Goal: Task Accomplishment & Management: Manage account settings

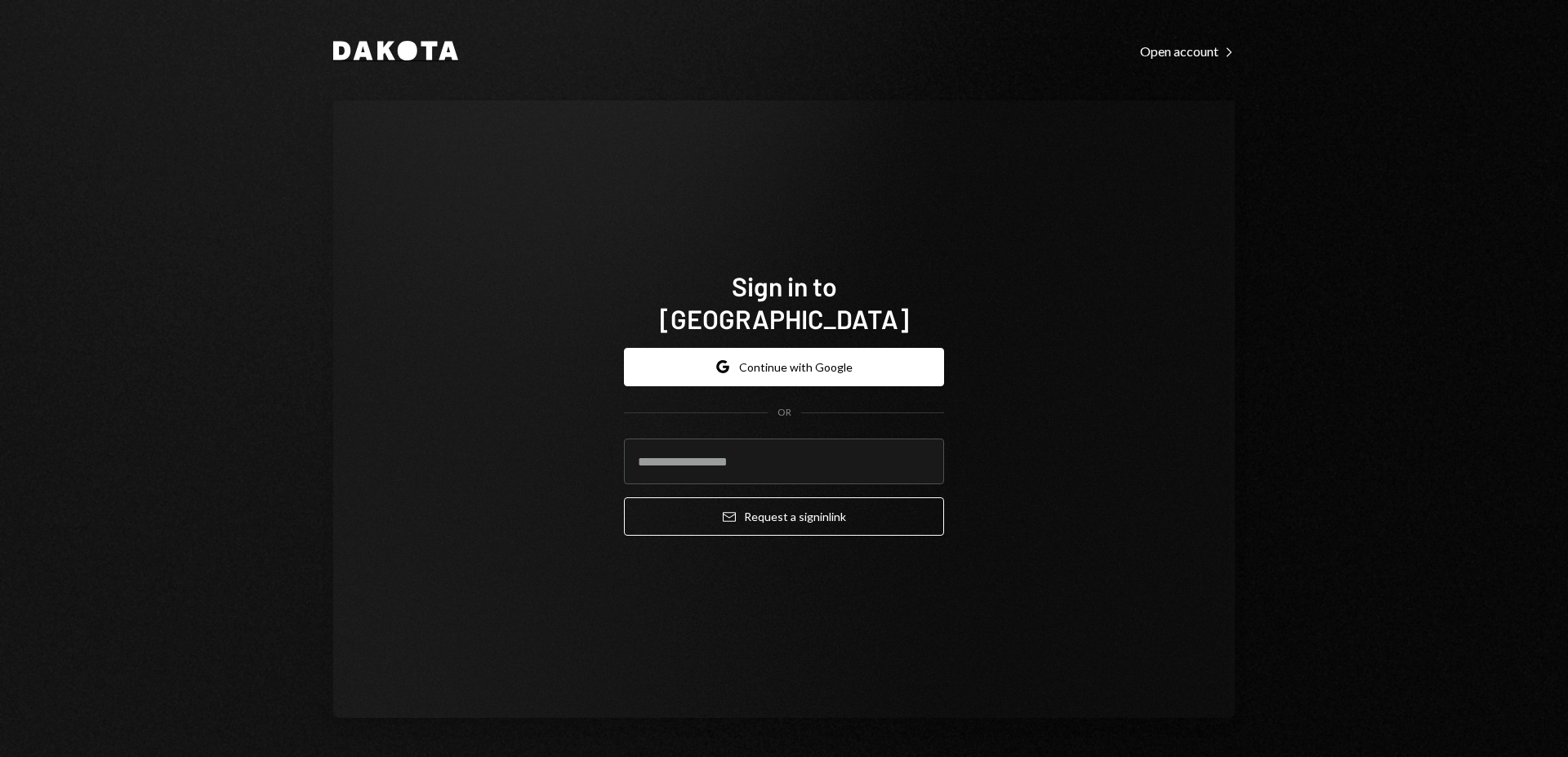
click at [378, 43] on icon at bounding box center [386, 50] width 18 height 19
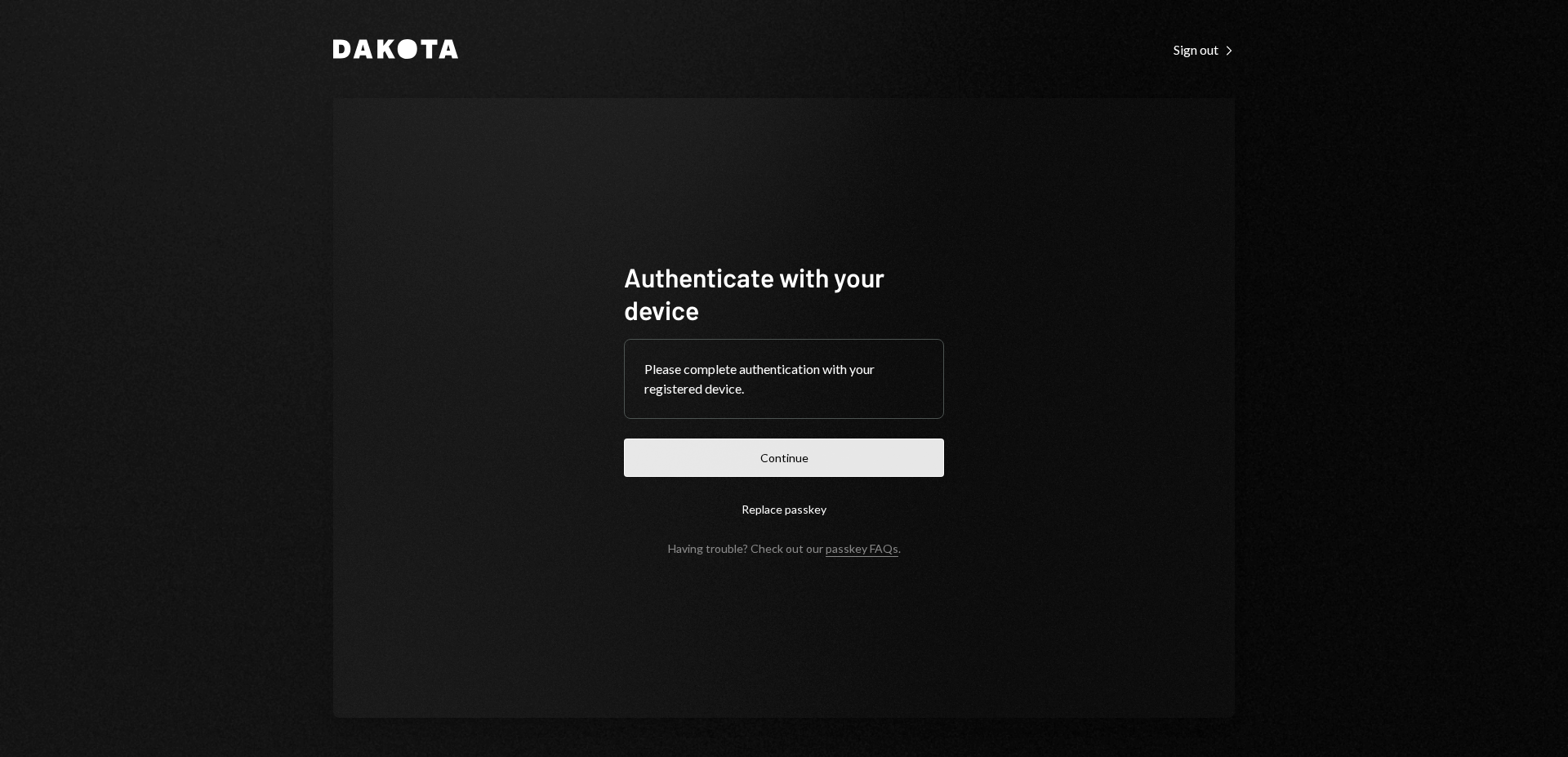
click at [758, 456] on button "Continue" at bounding box center [784, 458] width 320 height 38
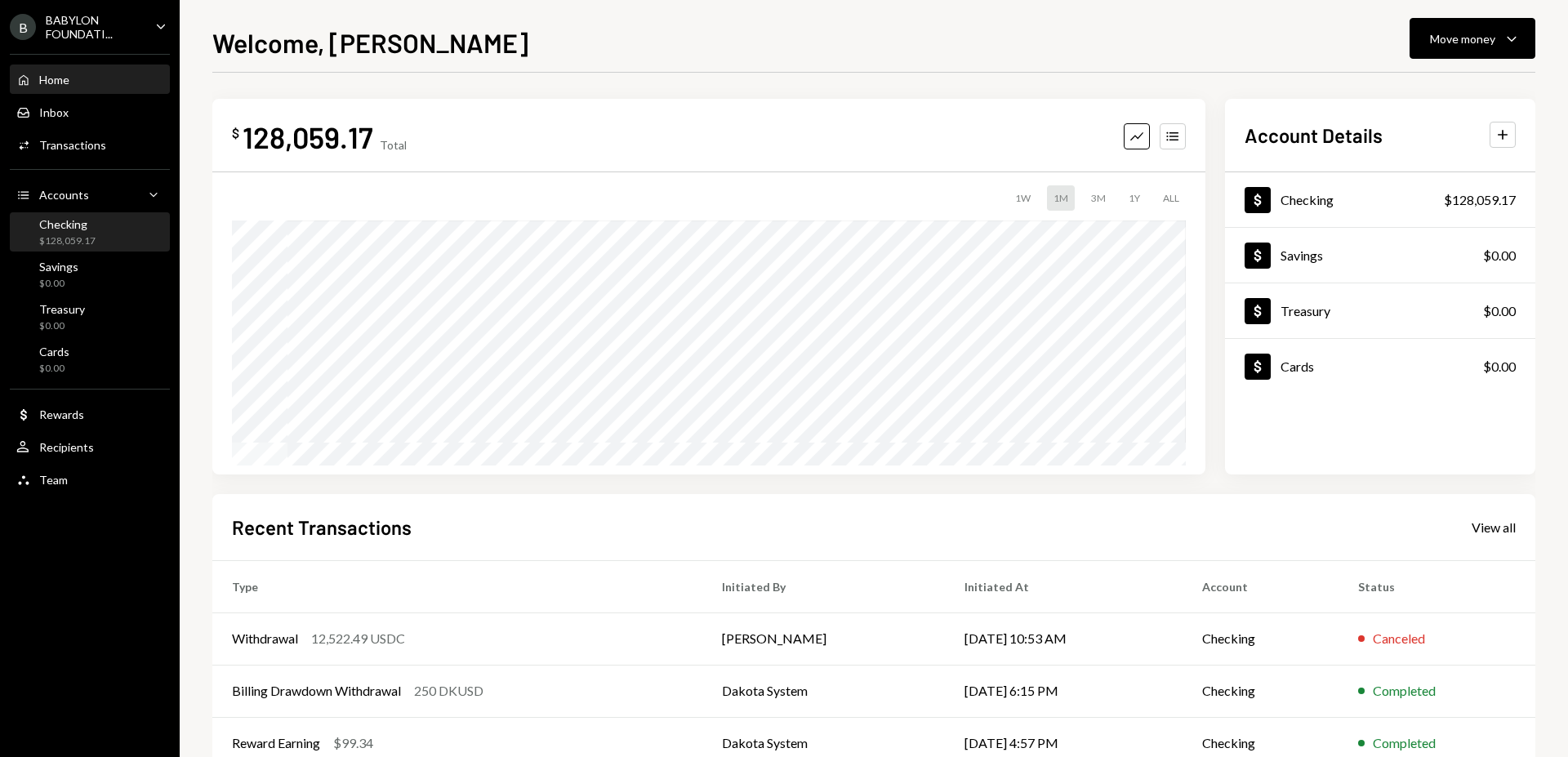
click at [97, 238] on div "Checking $128,059.17" at bounding box center [89, 232] width 147 height 31
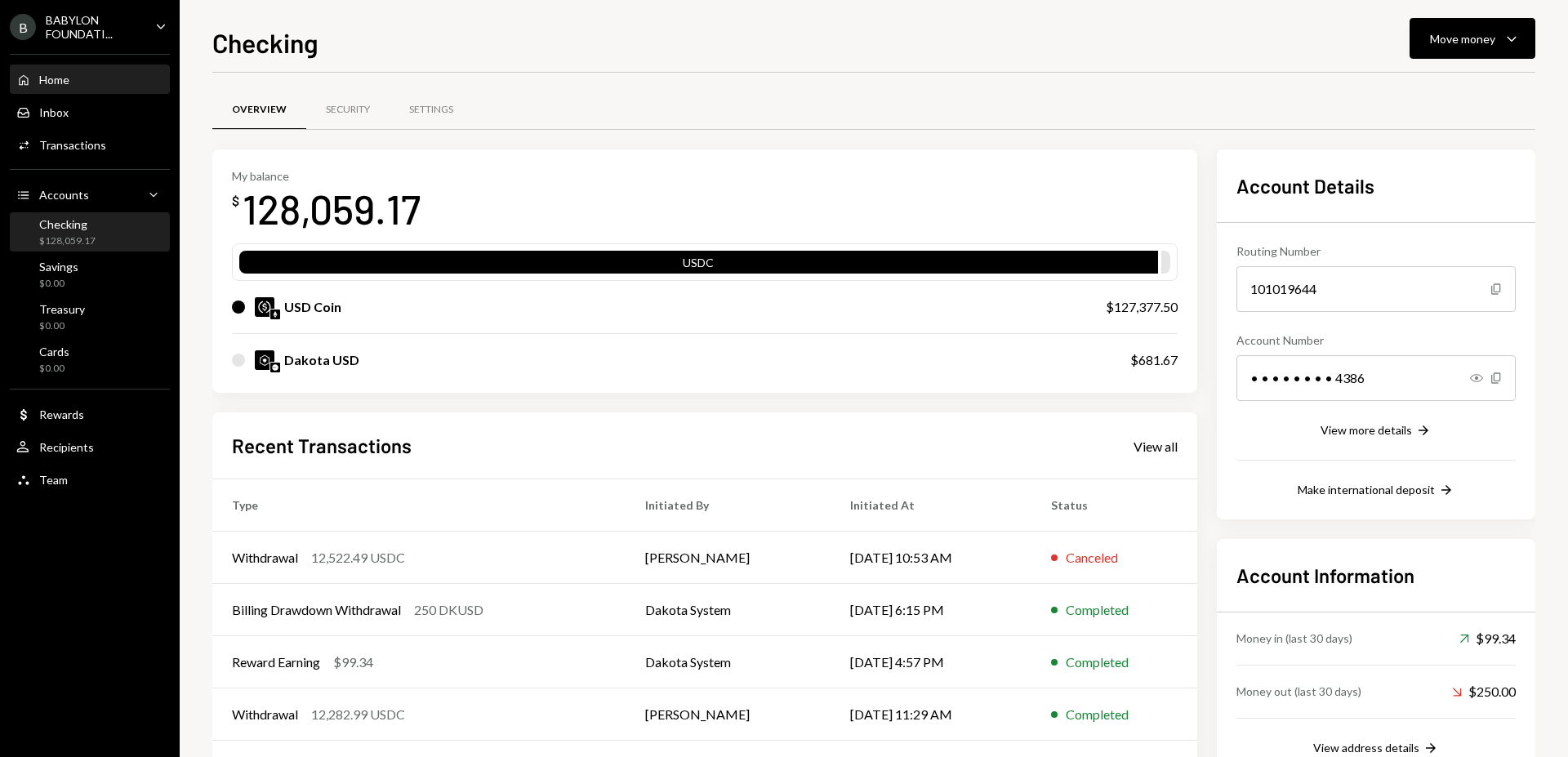
click at [90, 75] on div "Home Home" at bounding box center [89, 79] width 147 height 15
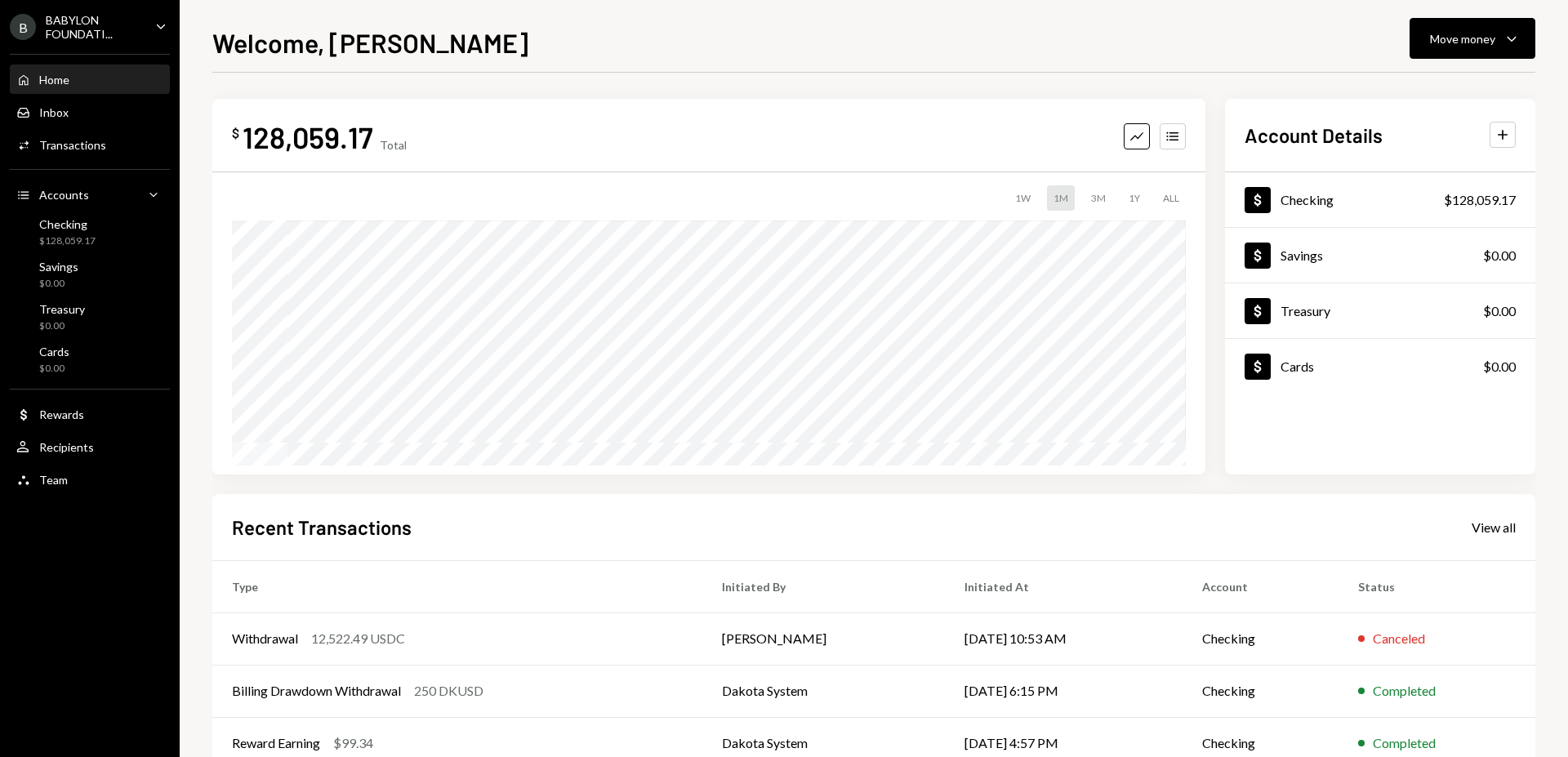
click at [83, 28] on div "BABYLON FOUNDATI..." at bounding box center [94, 26] width 96 height 27
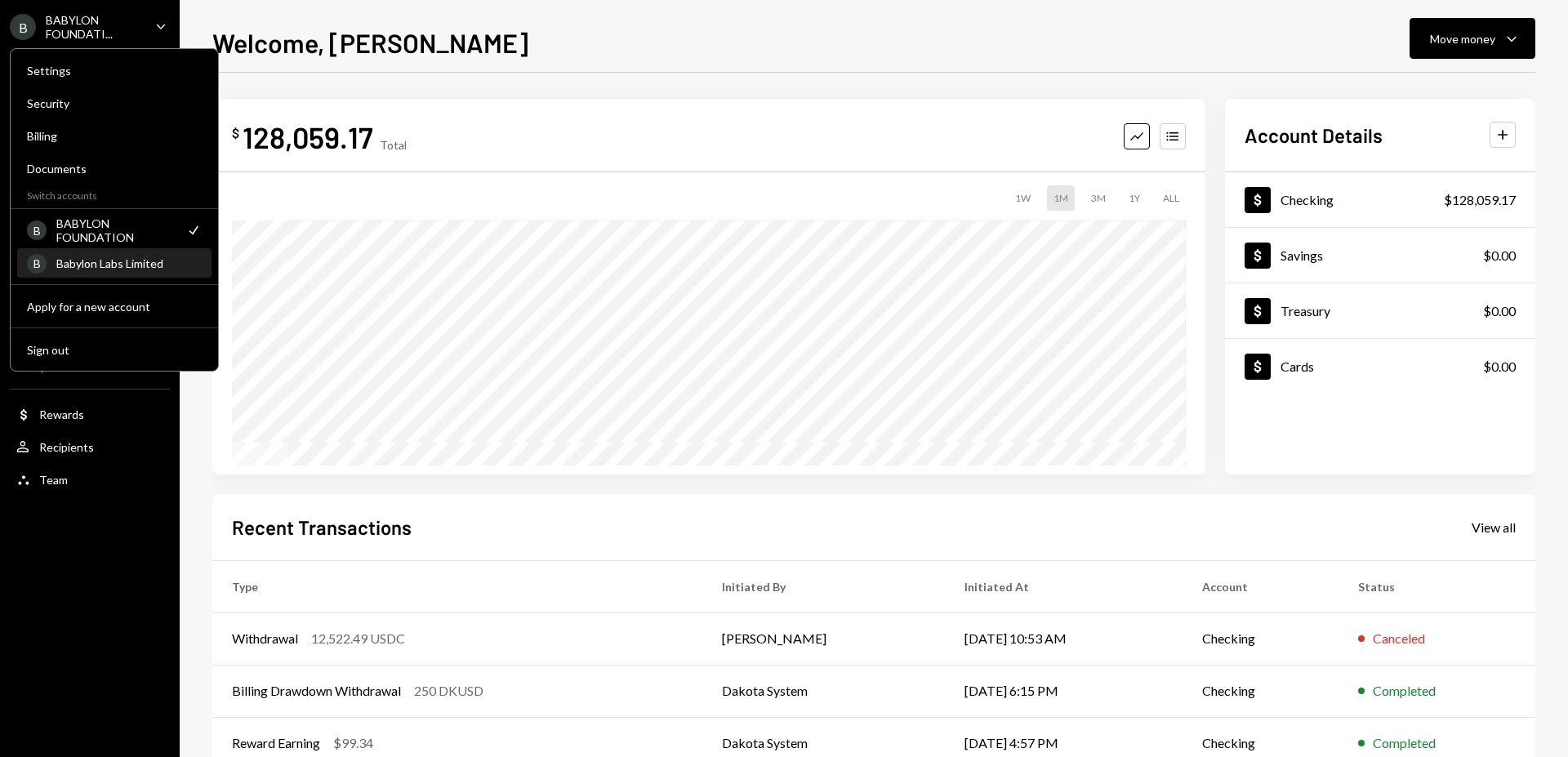
click at [116, 261] on div "Babylon Labs Limited" at bounding box center [129, 263] width 146 height 14
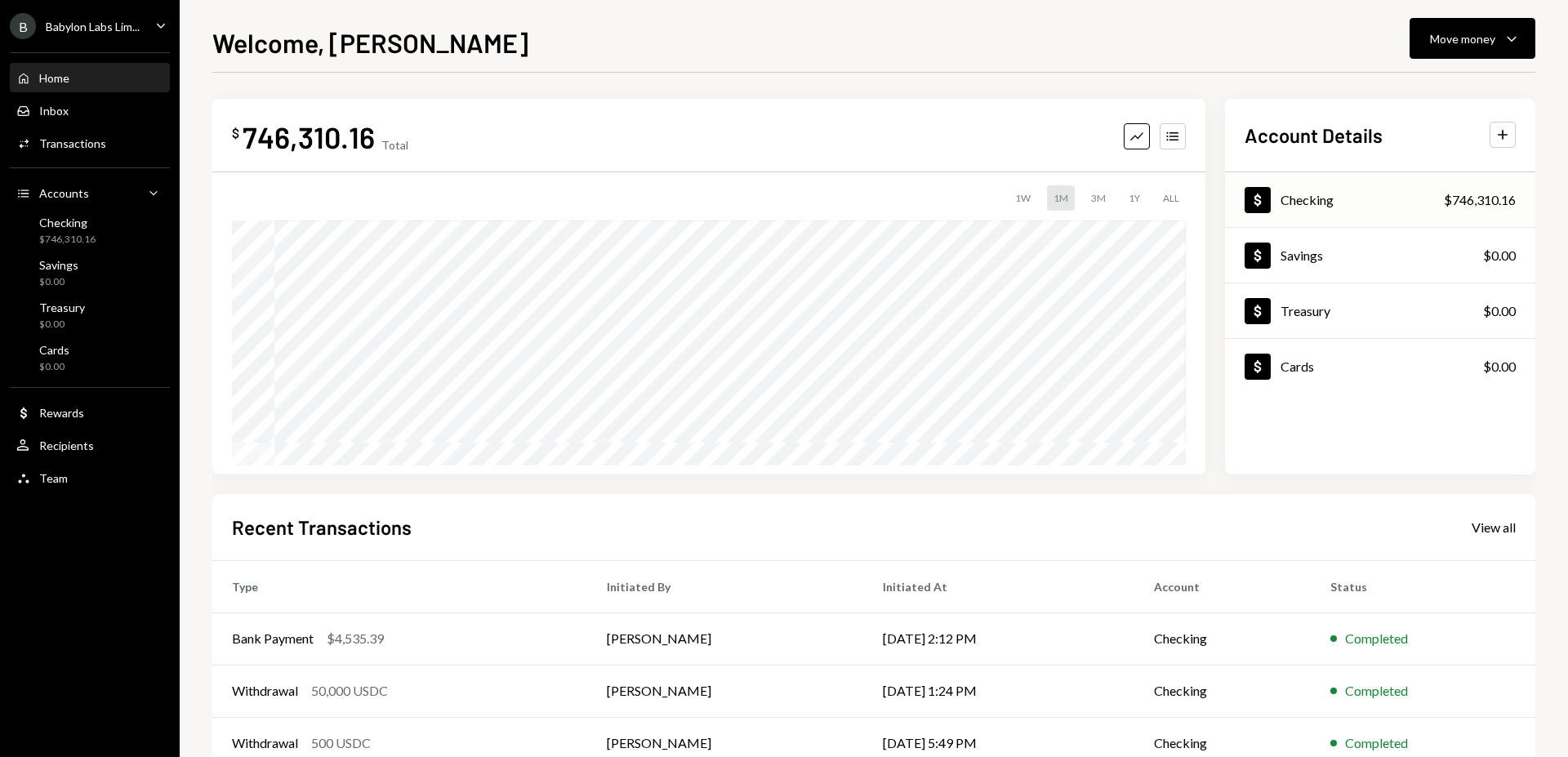
click at [1340, 202] on div "Dollar Checking $746,310.16" at bounding box center [1379, 201] width 310 height 53
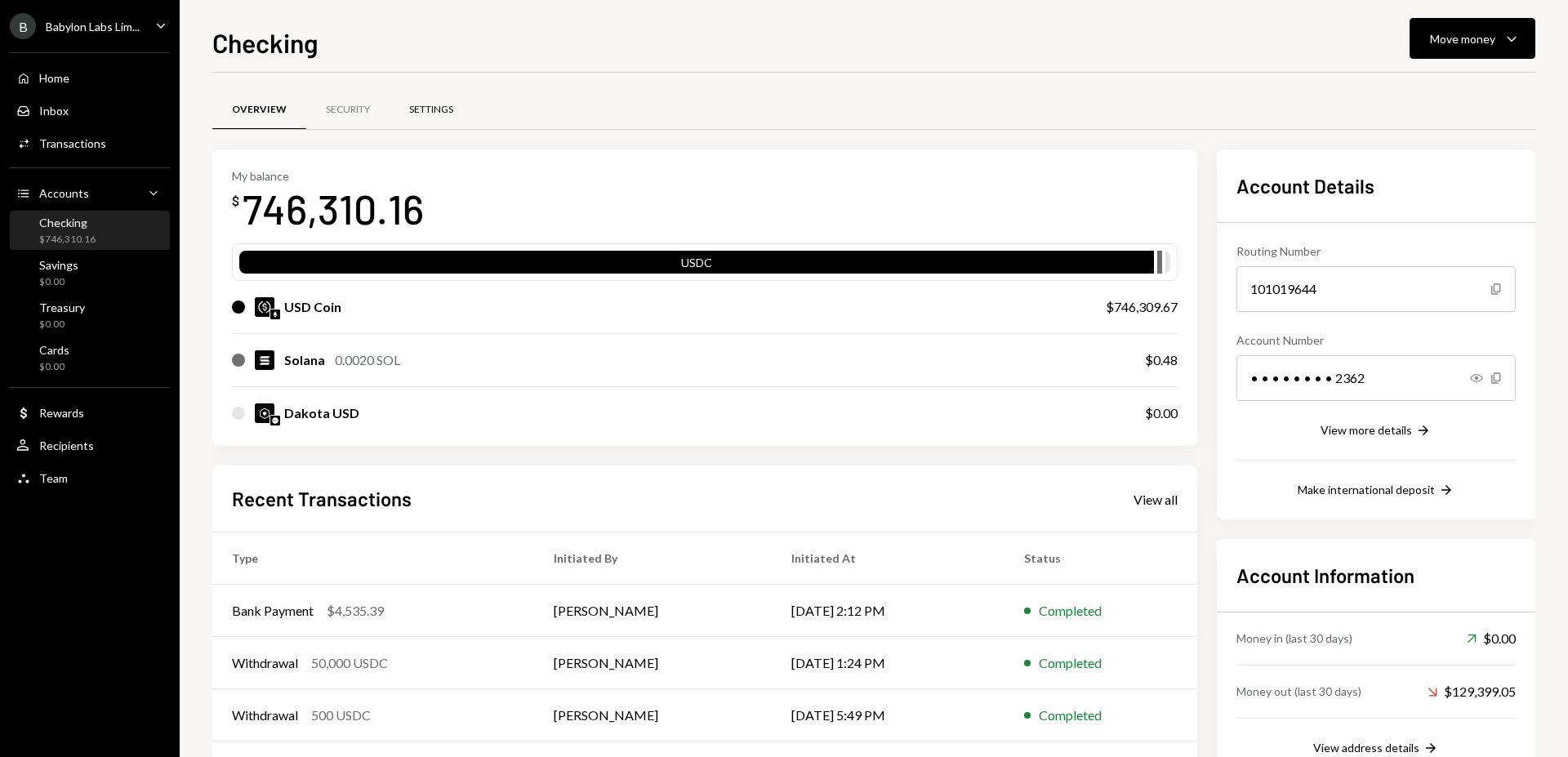
click at [427, 114] on div "Settings" at bounding box center [431, 110] width 44 height 14
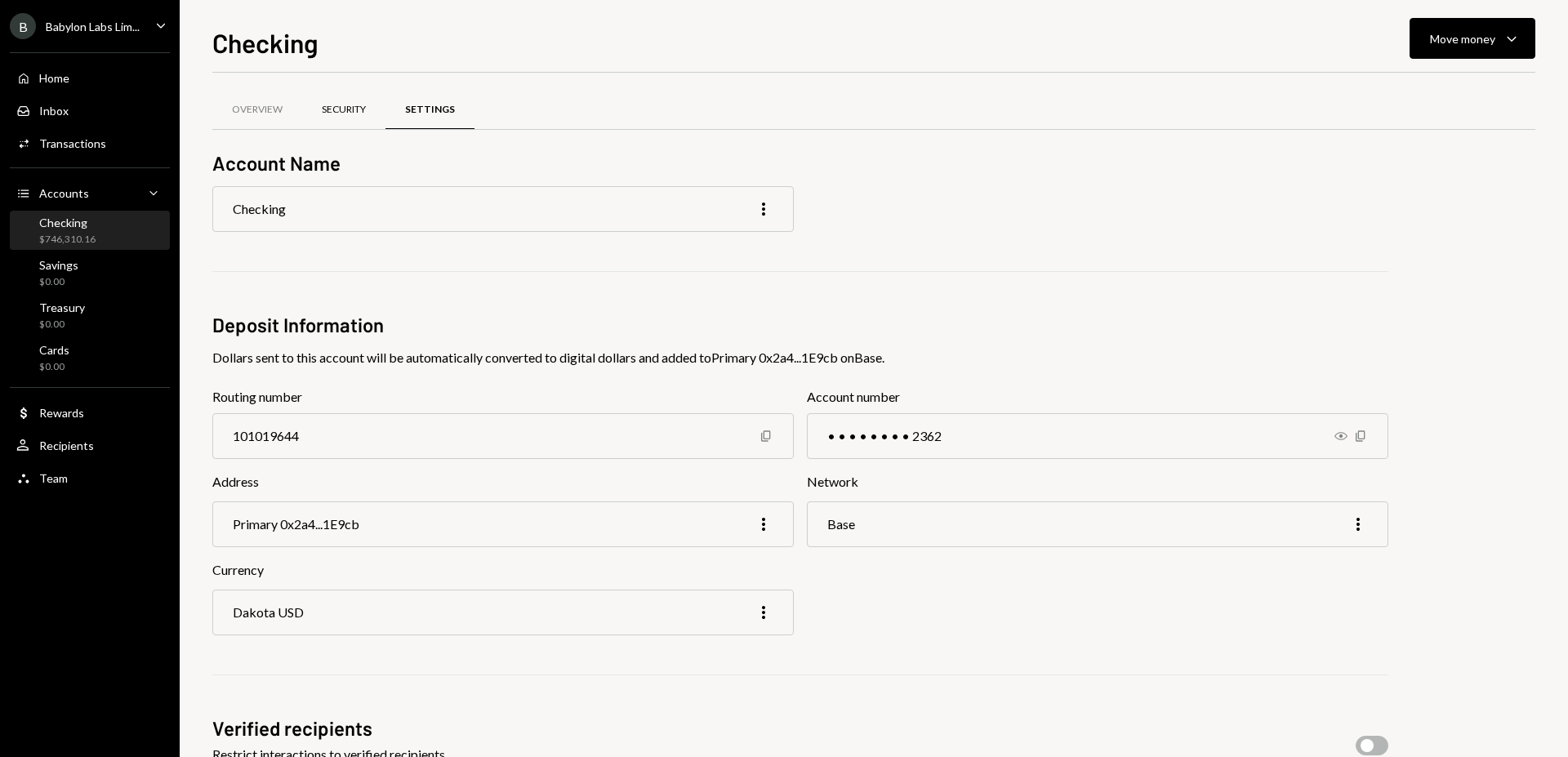
click at [343, 111] on div "Security" at bounding box center [343, 110] width 44 height 14
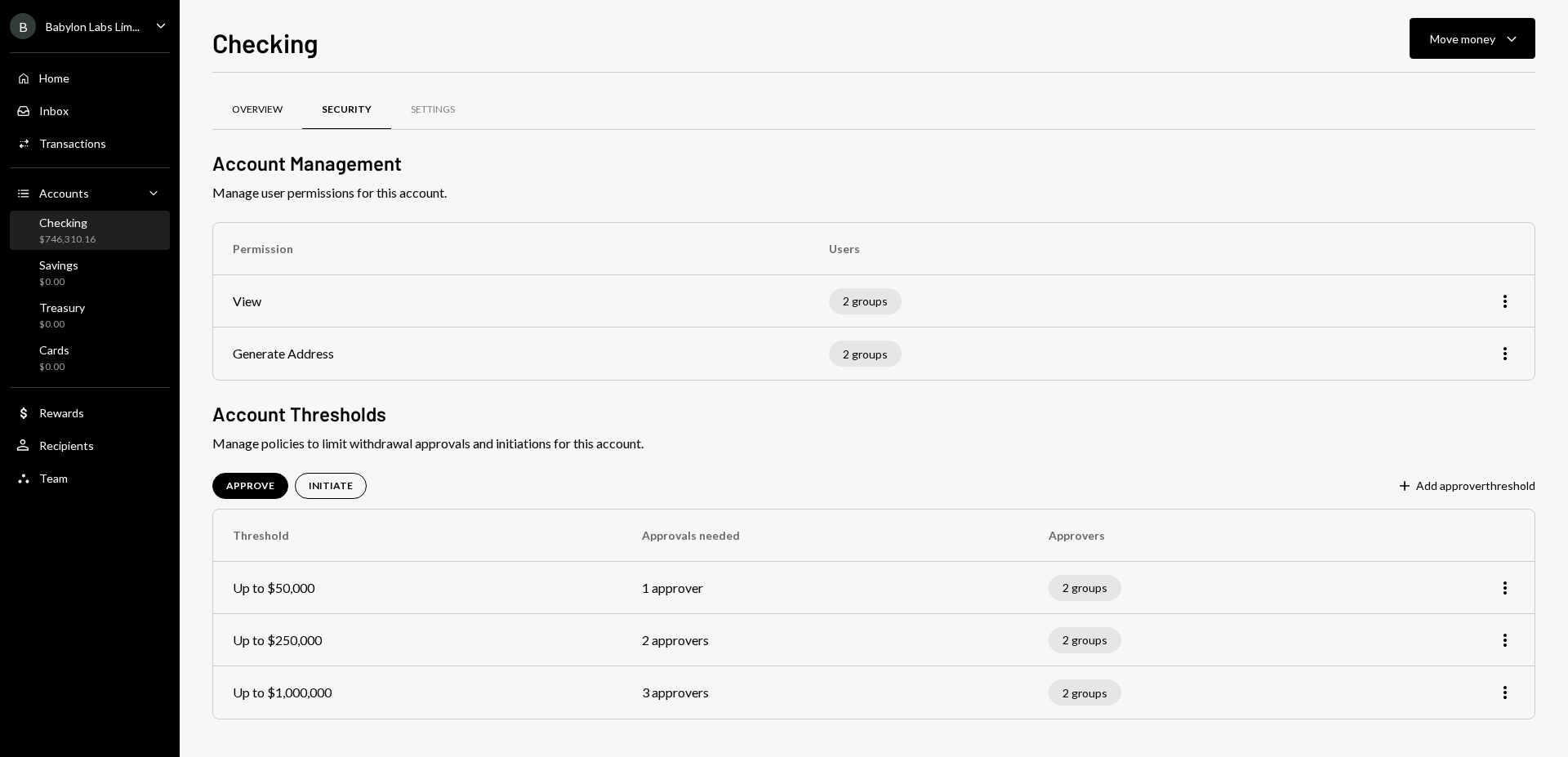
click at [251, 110] on div "Overview" at bounding box center [257, 110] width 50 height 14
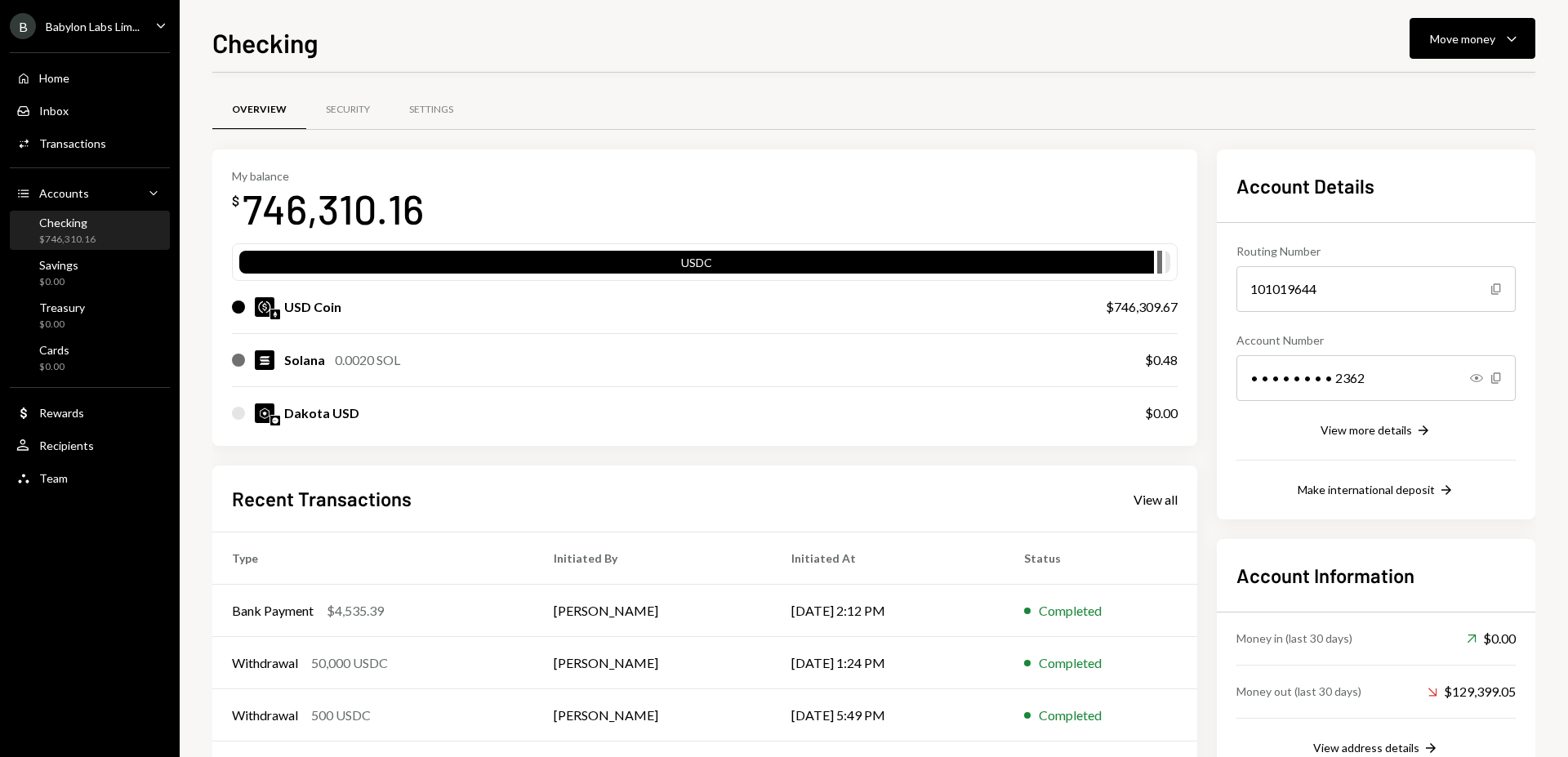
scroll to position [122, 0]
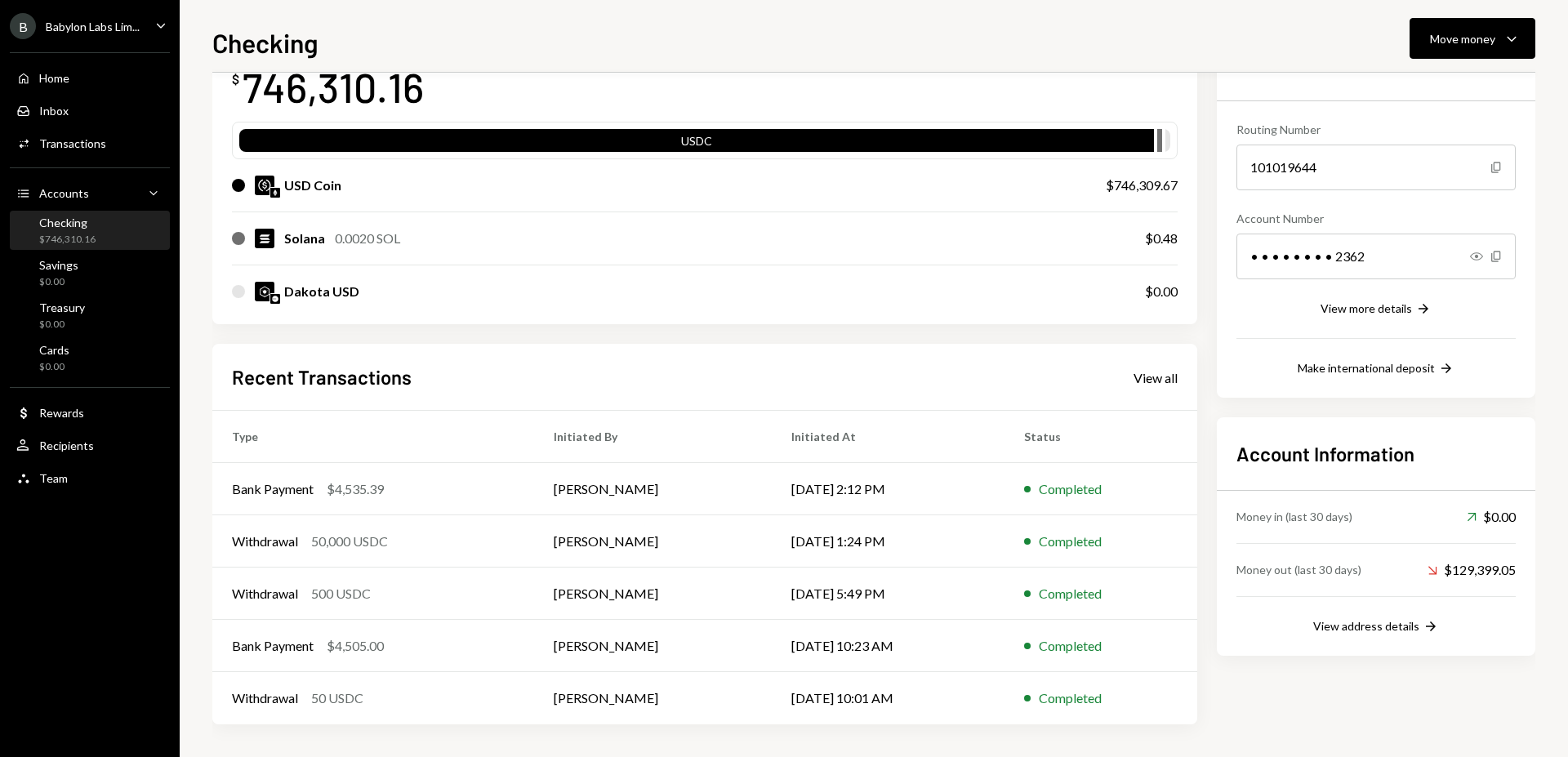
click at [121, 27] on div "Babylon Labs Lim..." at bounding box center [93, 26] width 94 height 14
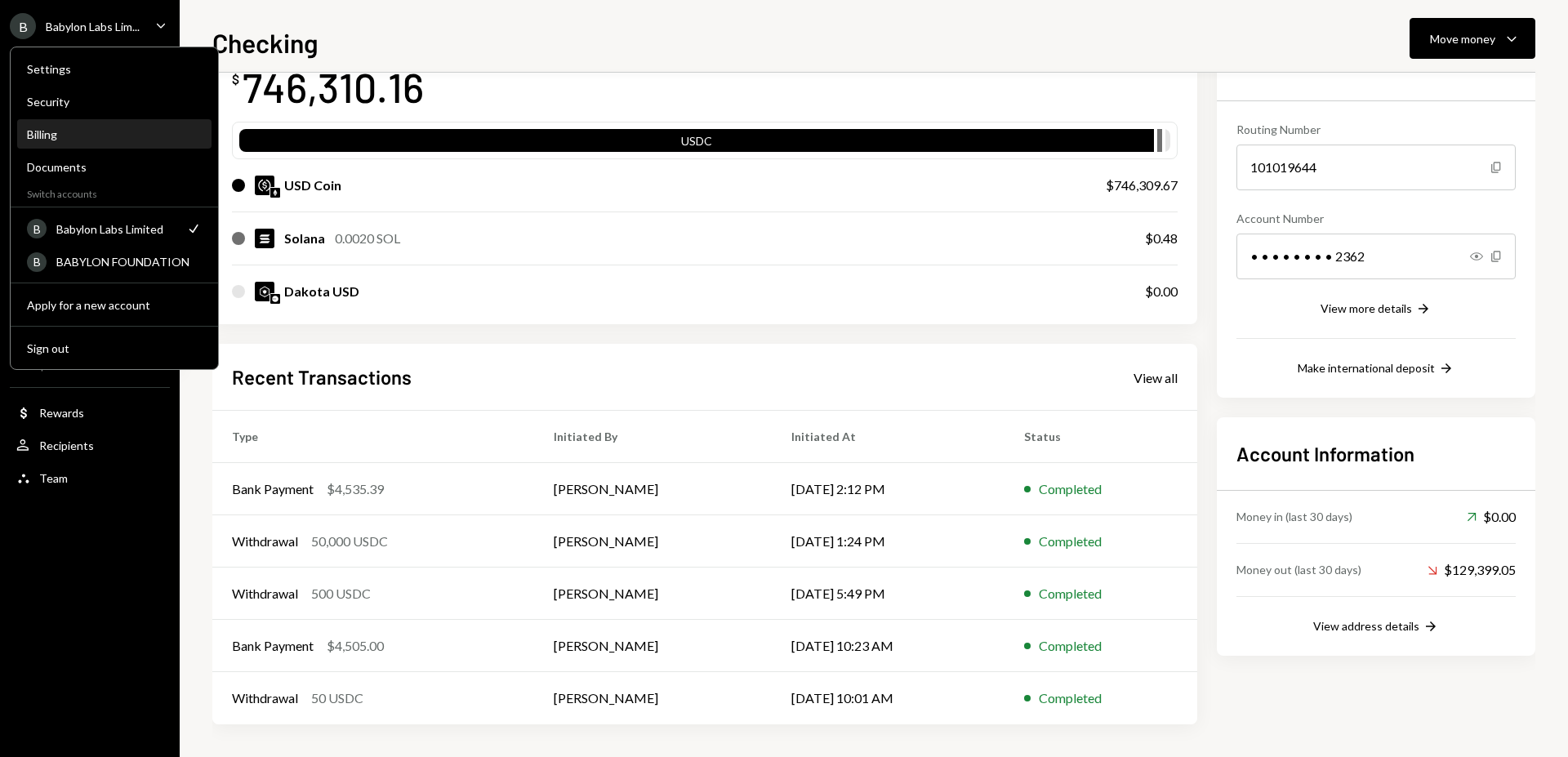
click at [66, 125] on div "Billing" at bounding box center [115, 134] width 175 height 27
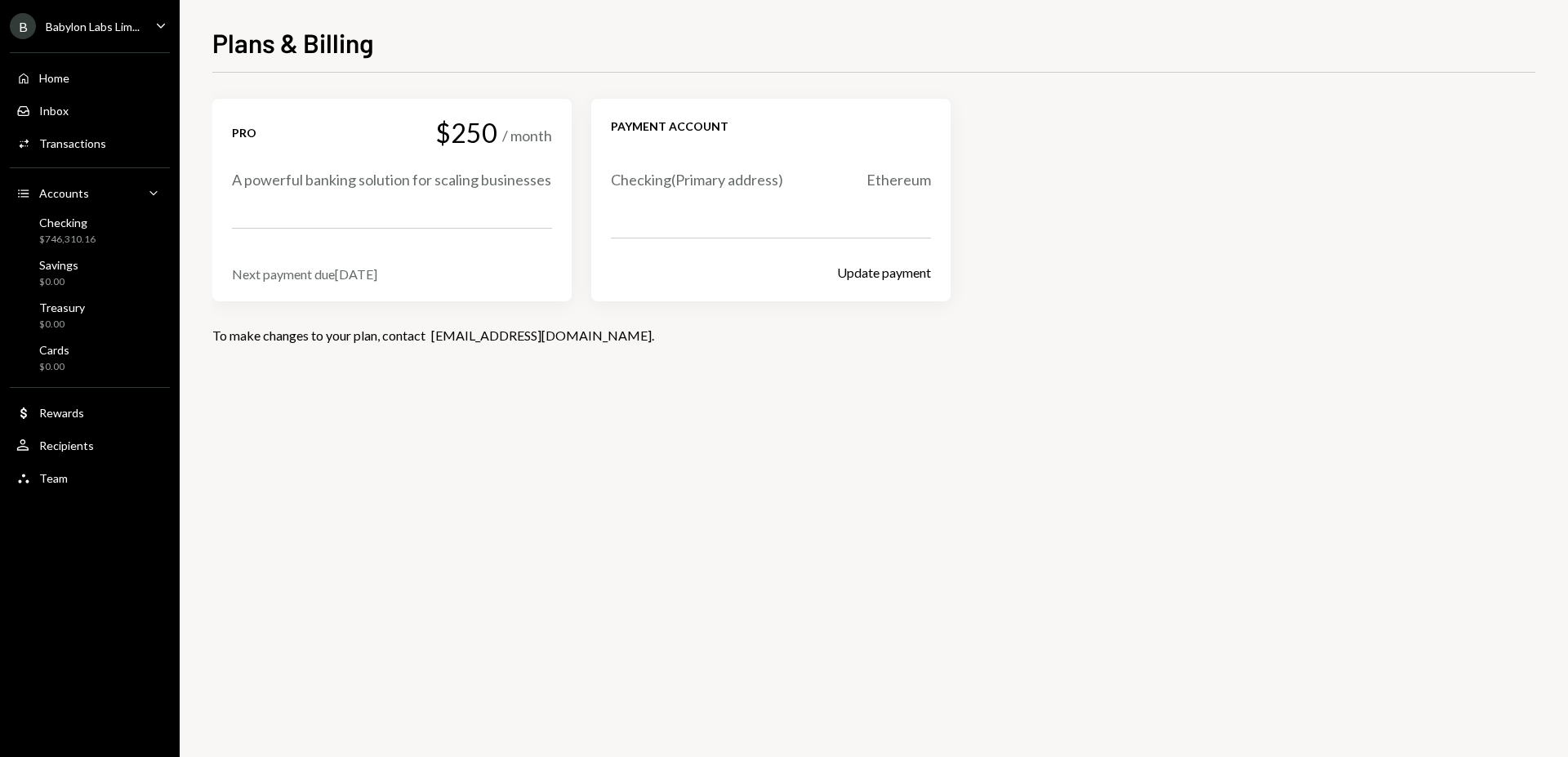
click at [84, 22] on div "Babylon Labs Lim..." at bounding box center [93, 26] width 94 height 14
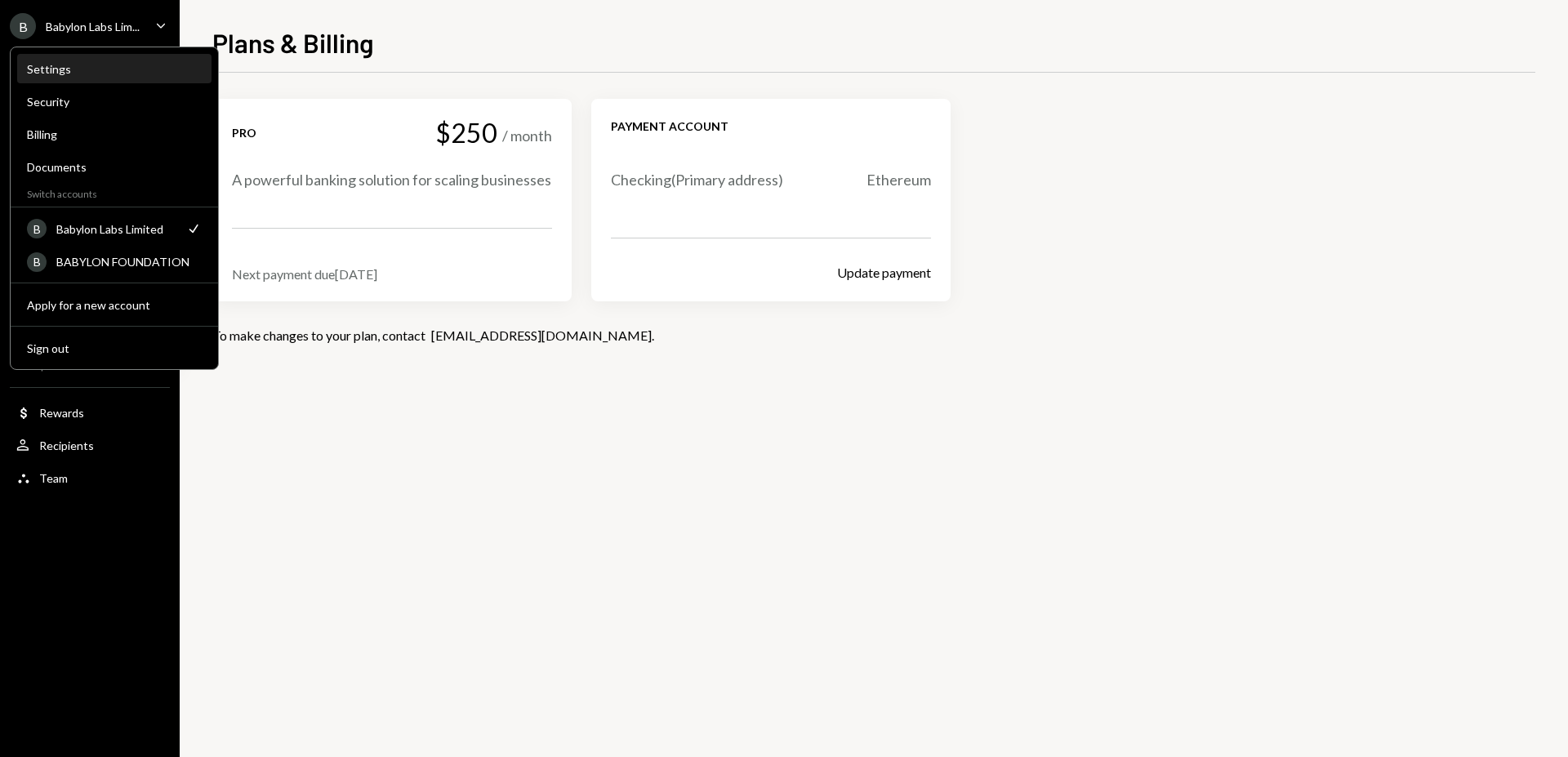
click at [72, 69] on div "Settings" at bounding box center [115, 69] width 175 height 14
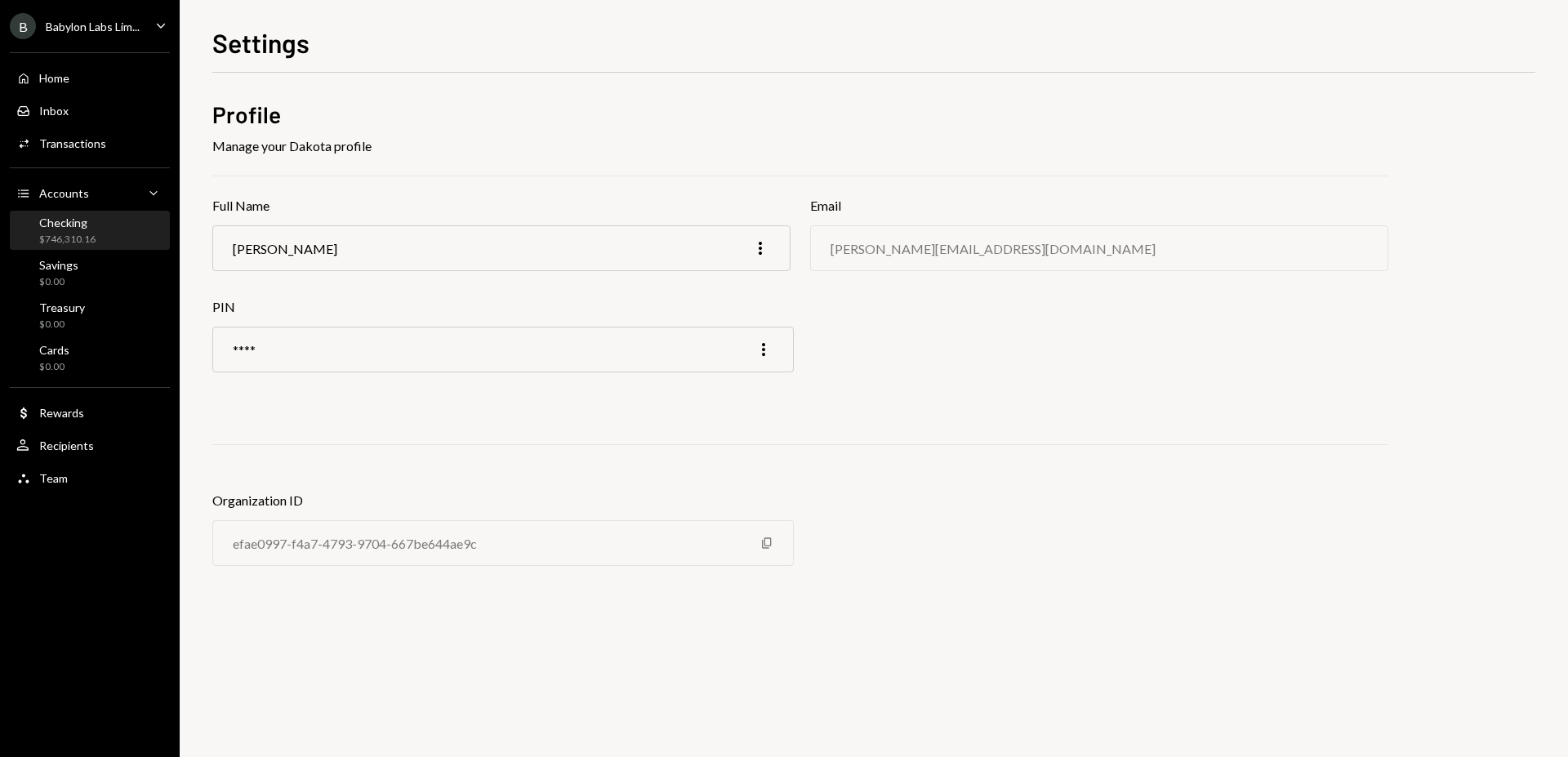
click at [92, 238] on div "$746,310.16" at bounding box center [67, 240] width 57 height 14
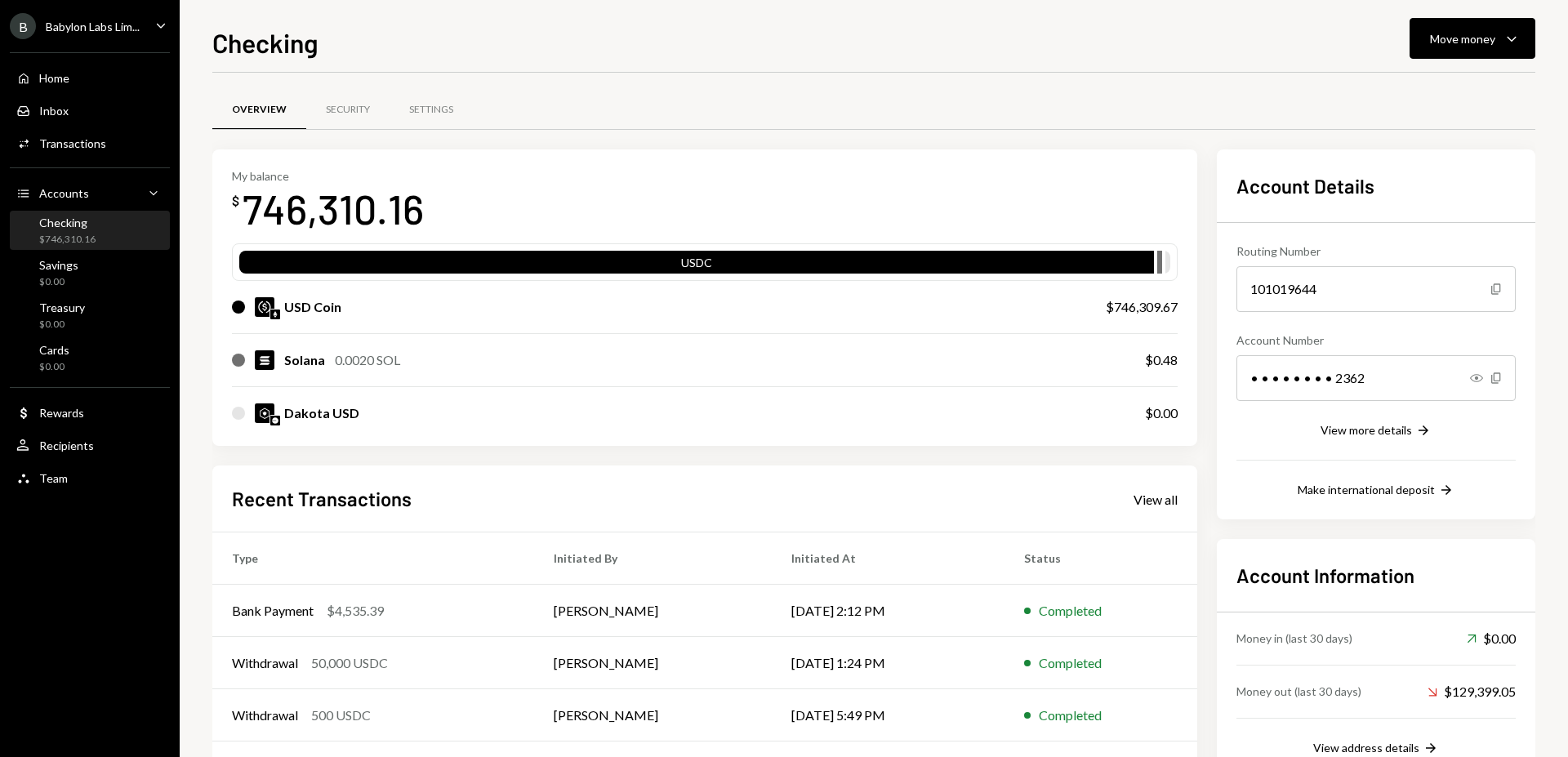
click at [476, 108] on div "Overview Security Settings" at bounding box center [873, 110] width 1323 height 42
click at [433, 111] on div "Settings" at bounding box center [431, 110] width 44 height 14
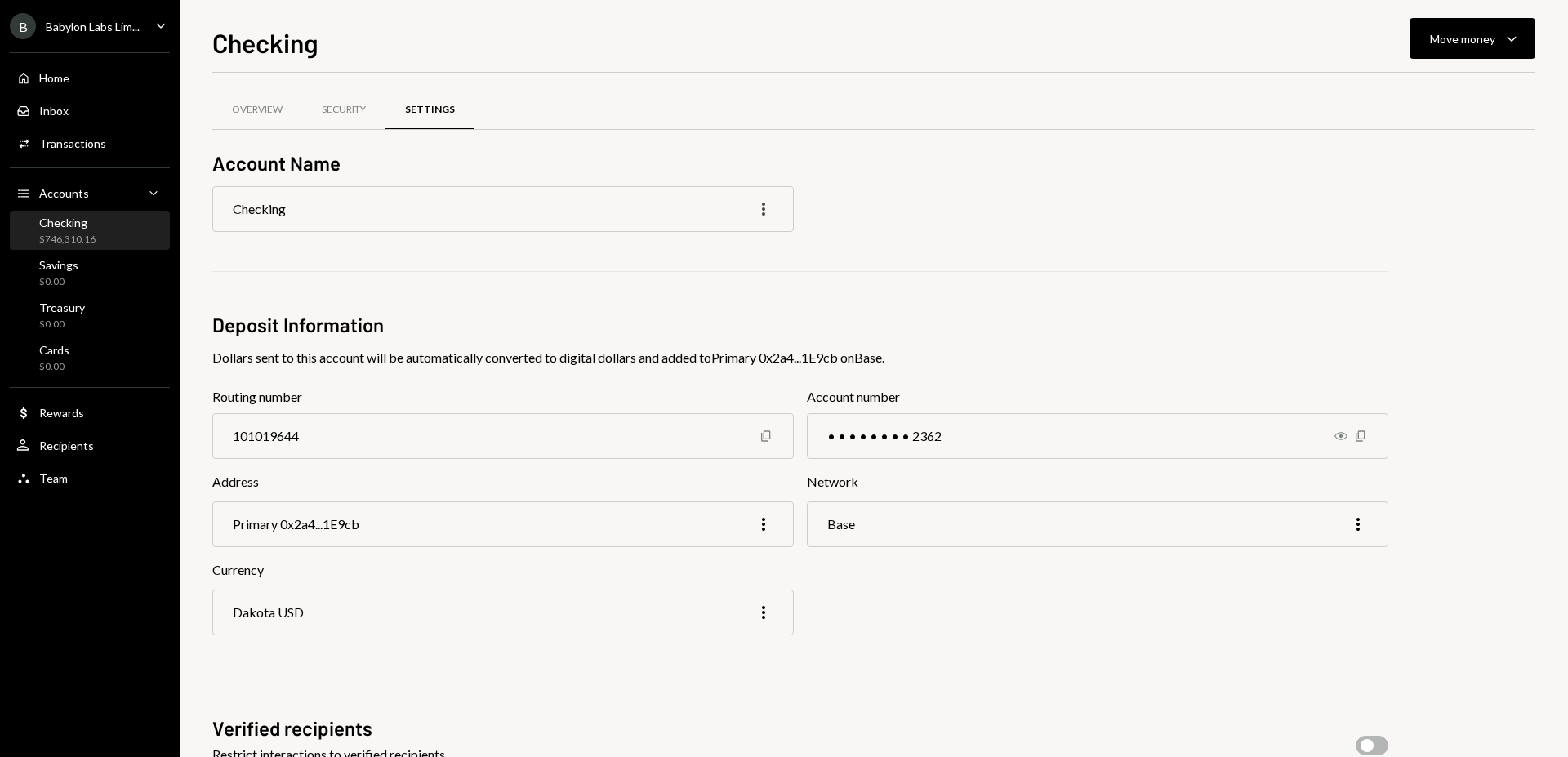
click at [766, 212] on icon "More" at bounding box center [764, 209] width 19 height 19
click at [678, 205] on div "Checking More" at bounding box center [502, 209] width 582 height 46
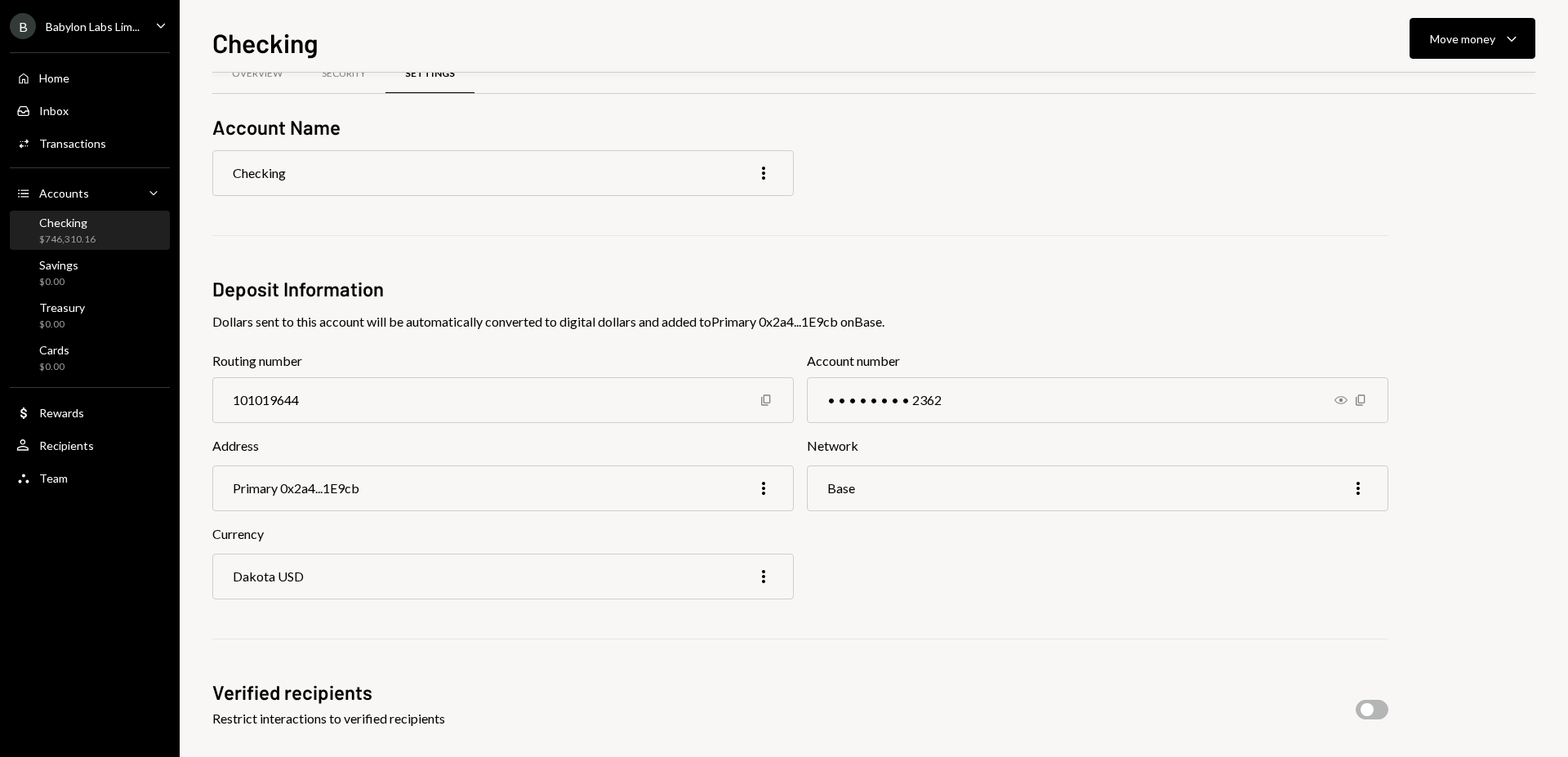
scroll to position [18, 0]
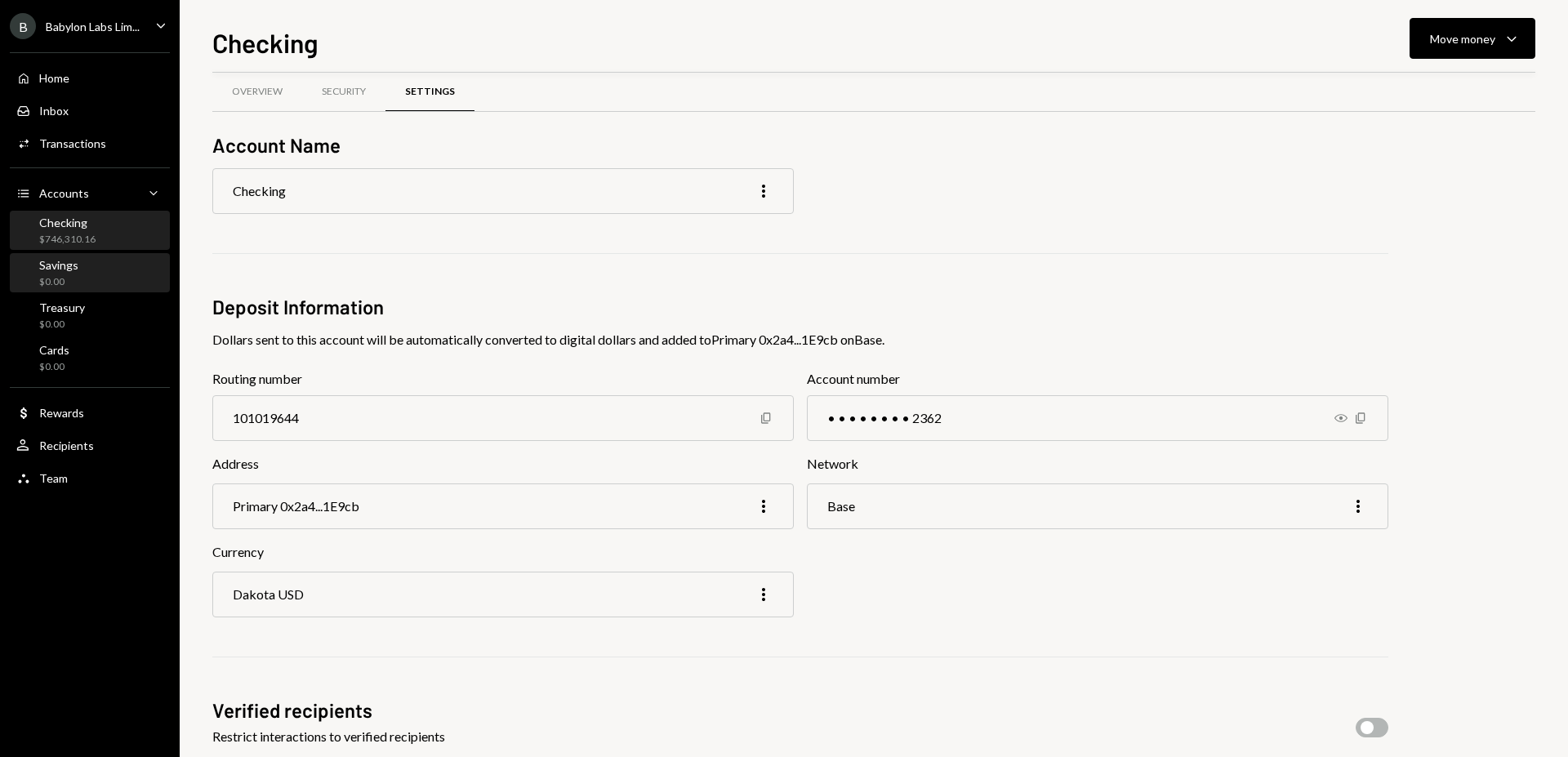
click at [108, 268] on div "Savings $0.00" at bounding box center [89, 273] width 147 height 31
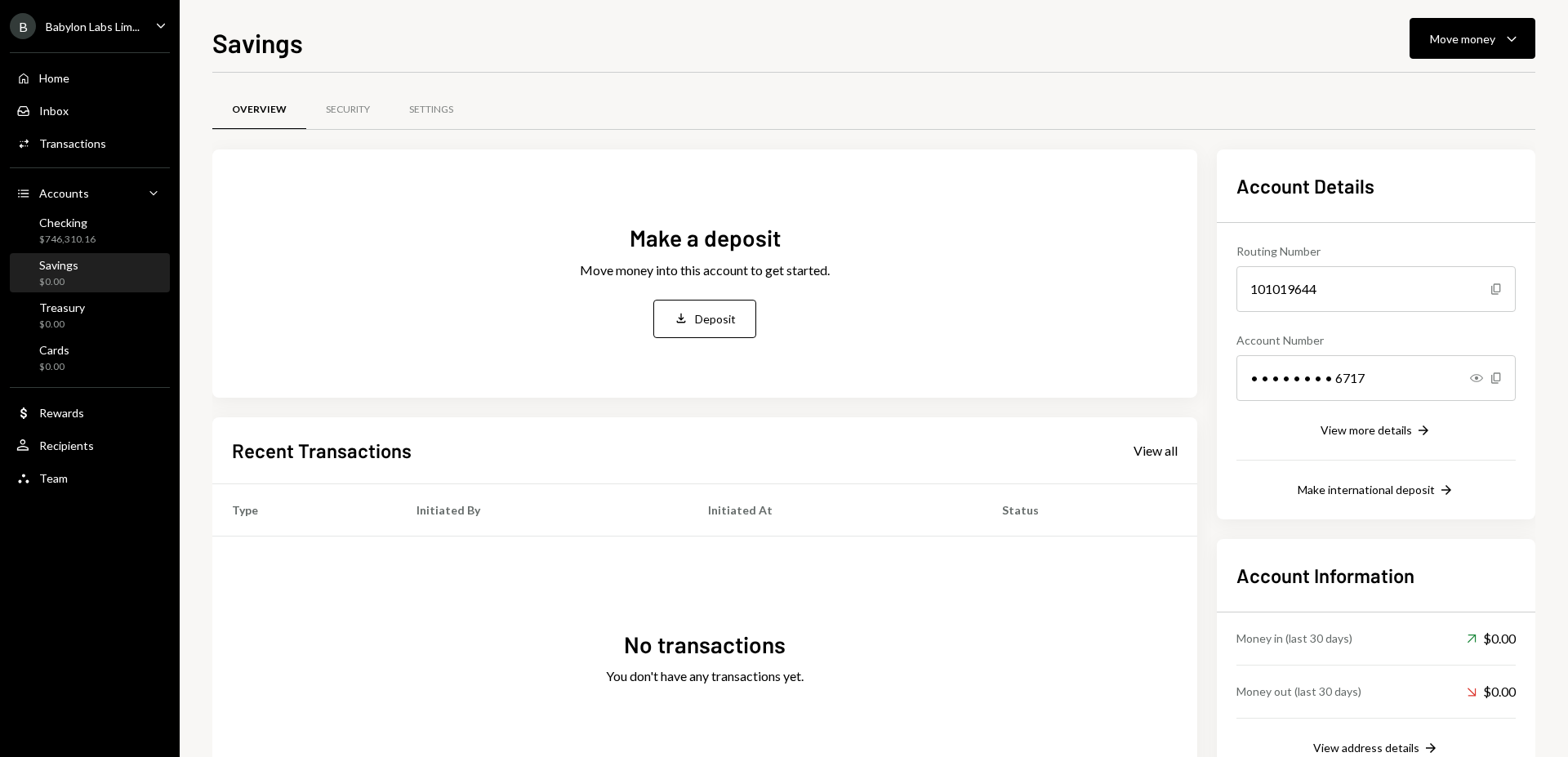
scroll to position [73, 0]
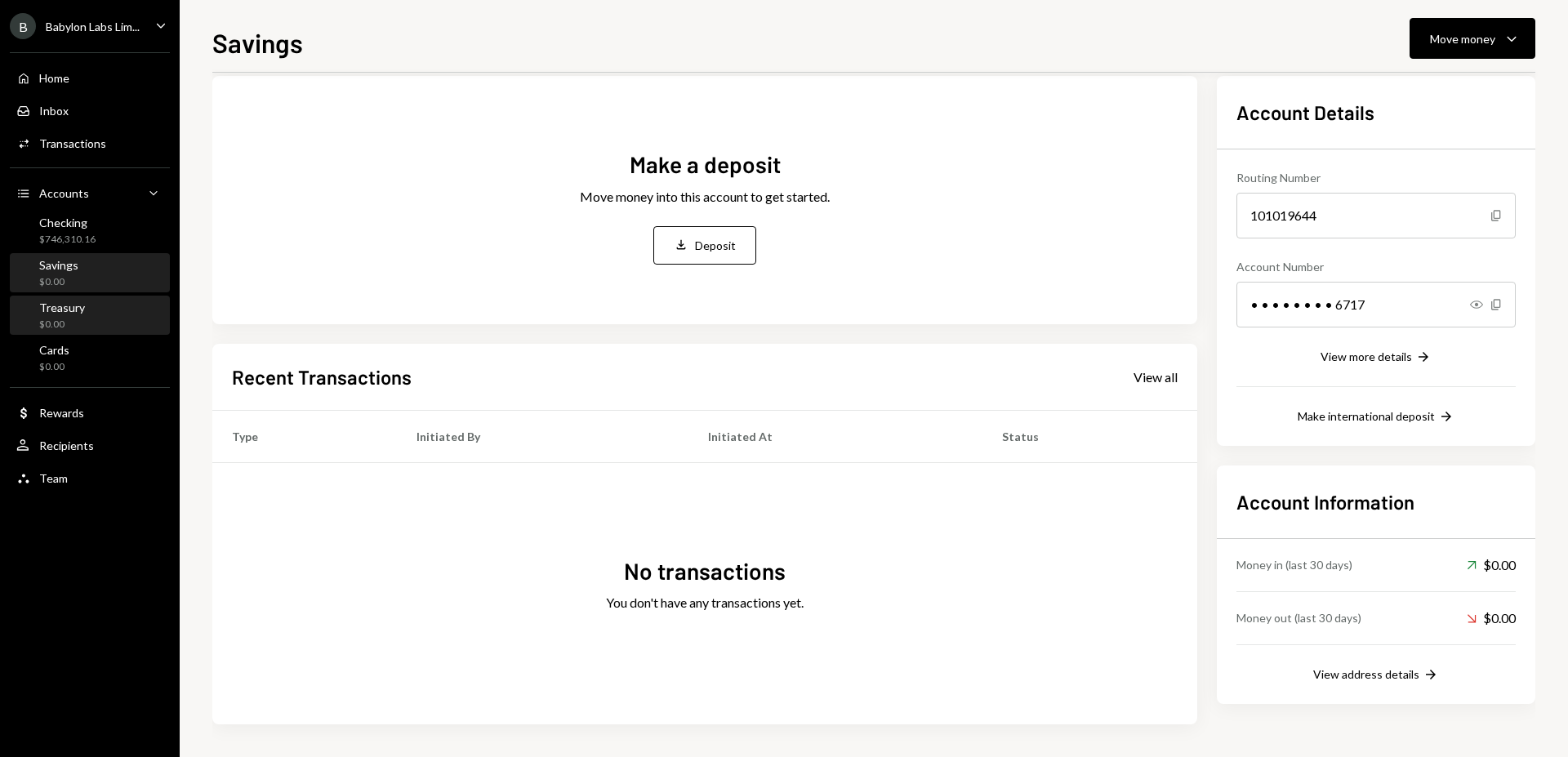
click at [89, 310] on div "Treasury $0.00" at bounding box center [89, 315] width 147 height 31
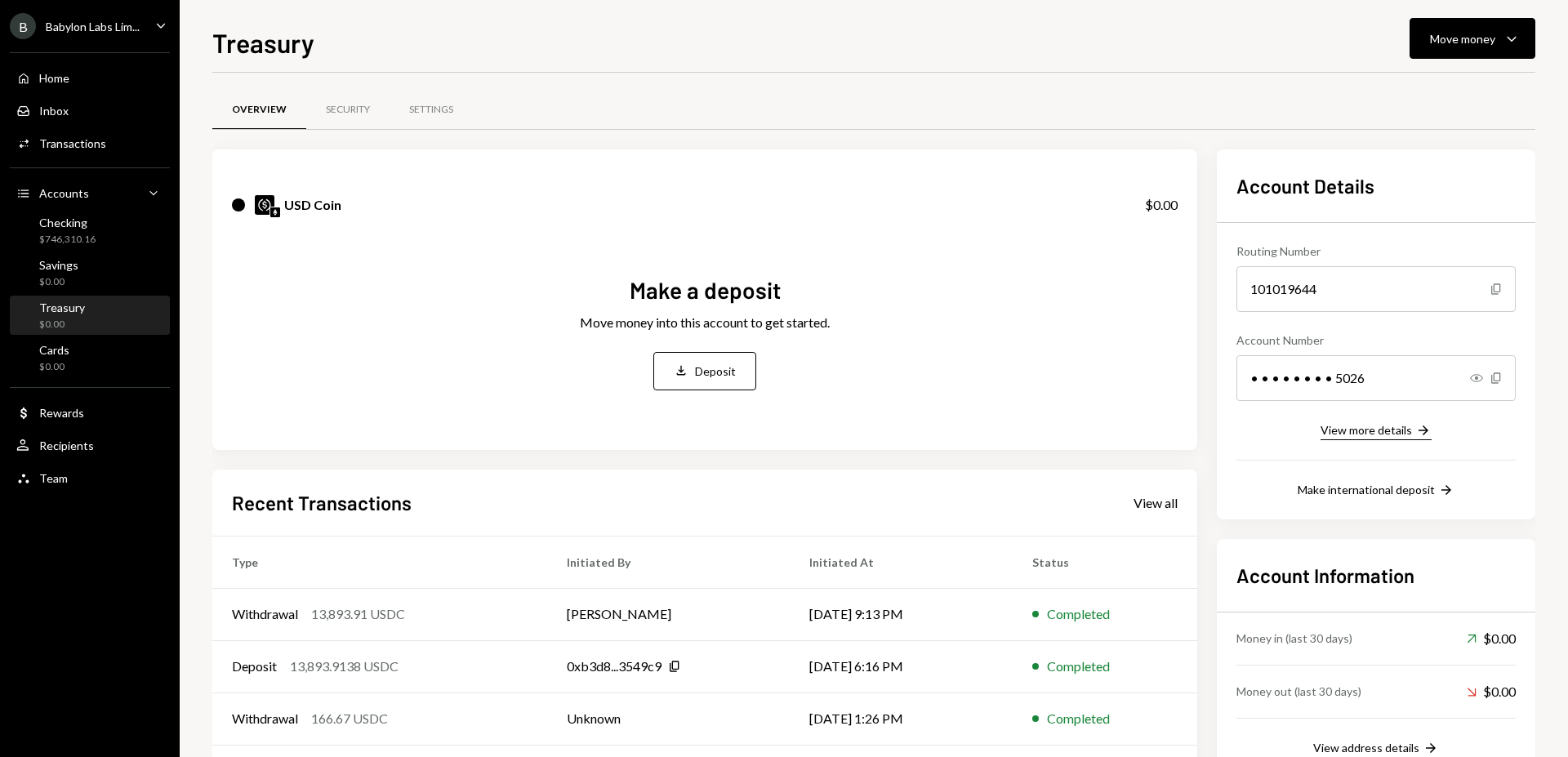
click at [1385, 426] on div "View more details" at bounding box center [1367, 430] width 92 height 14
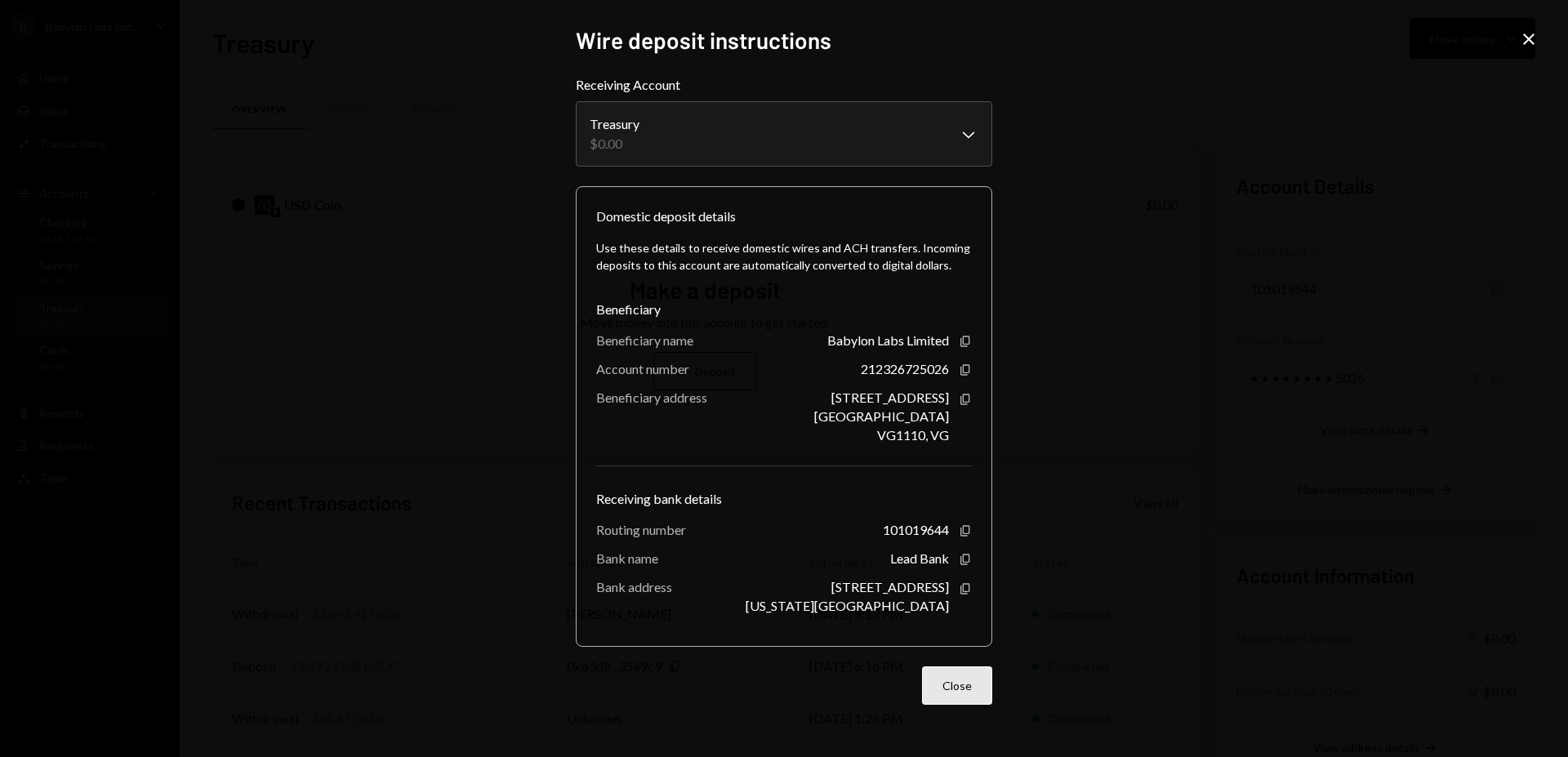
click at [956, 671] on button "Close" at bounding box center [957, 685] width 71 height 38
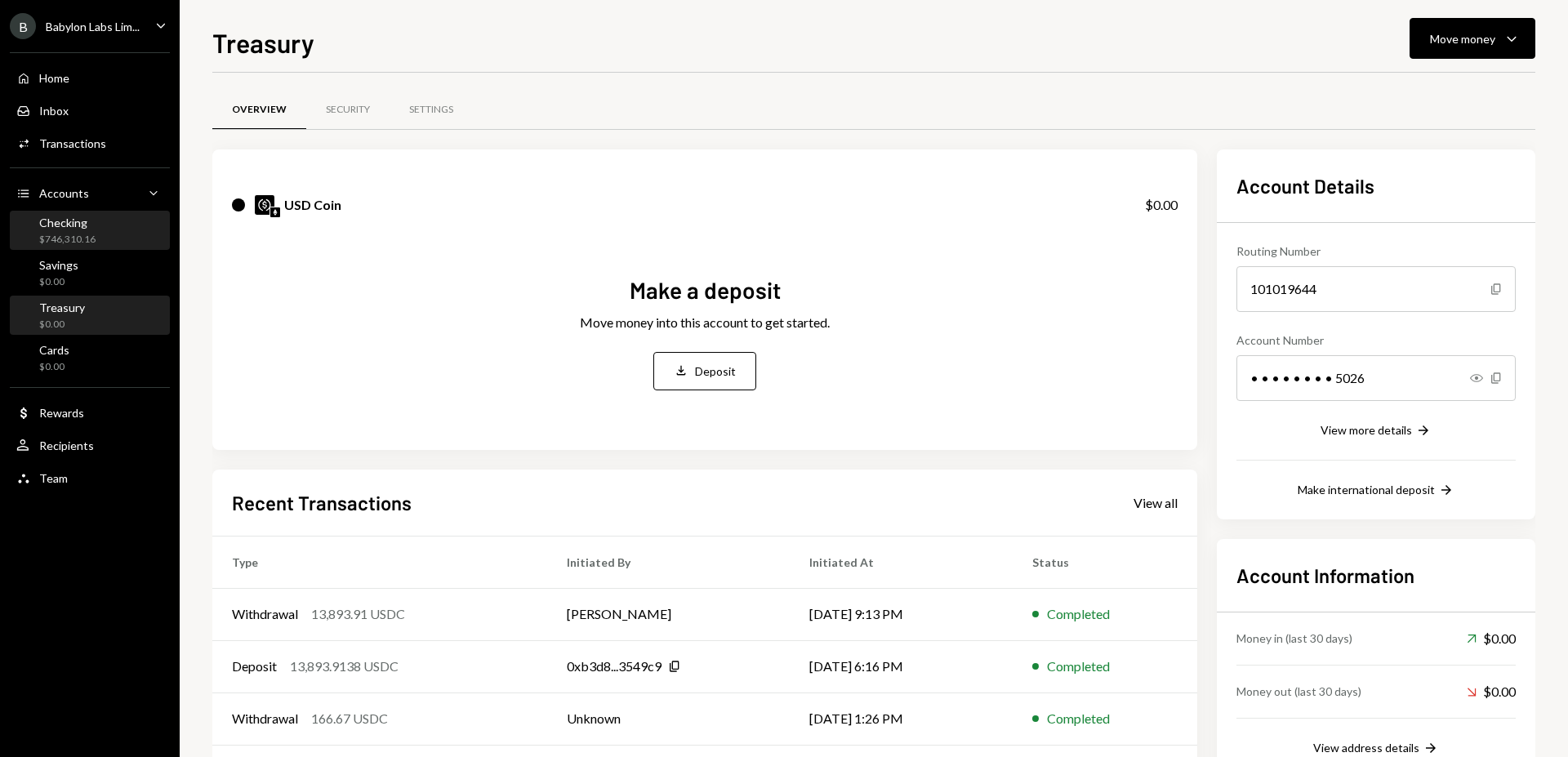
click at [108, 234] on div "Checking $746,310.16" at bounding box center [89, 231] width 147 height 31
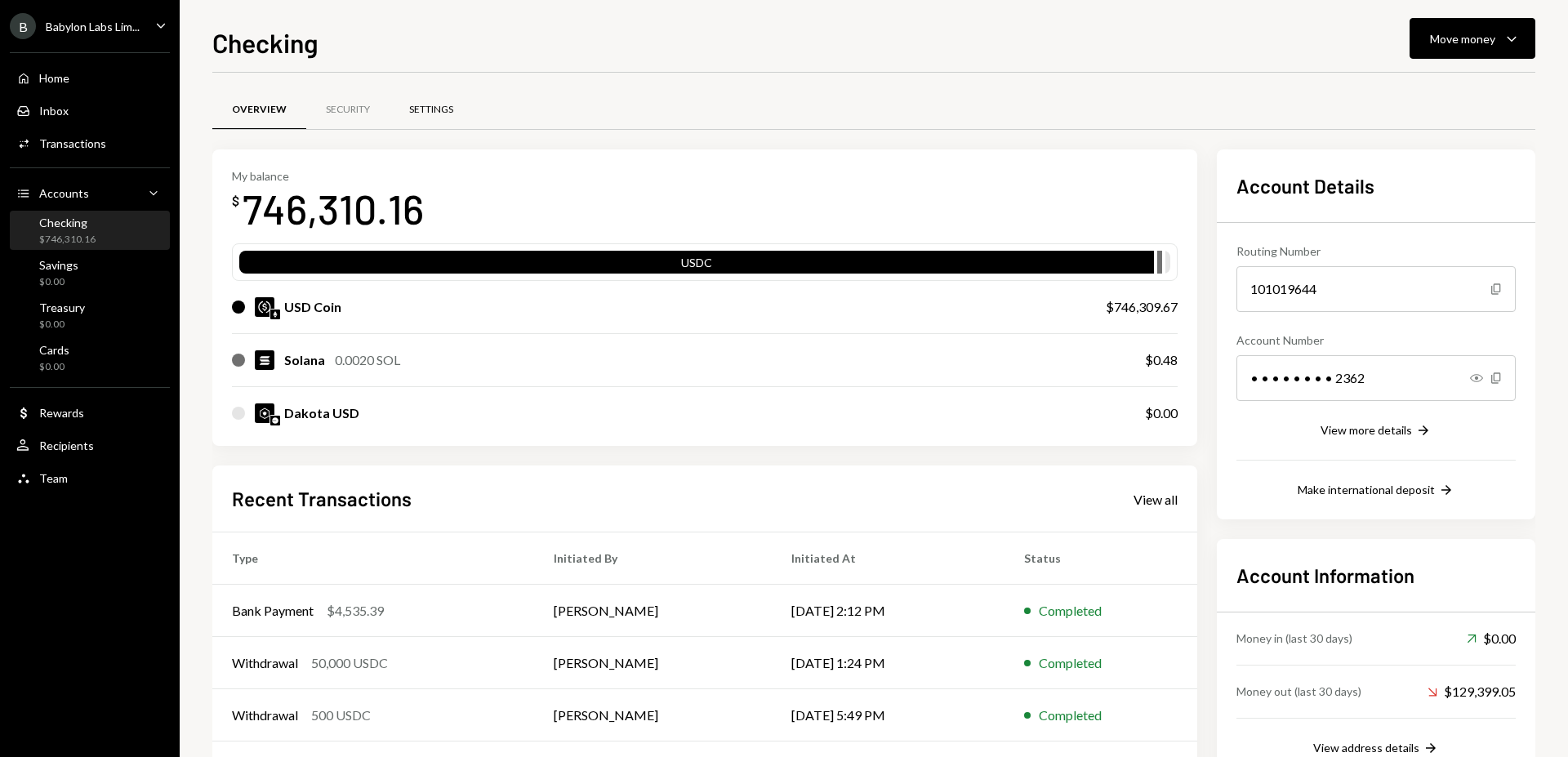
click at [427, 113] on div "Settings" at bounding box center [431, 110] width 44 height 14
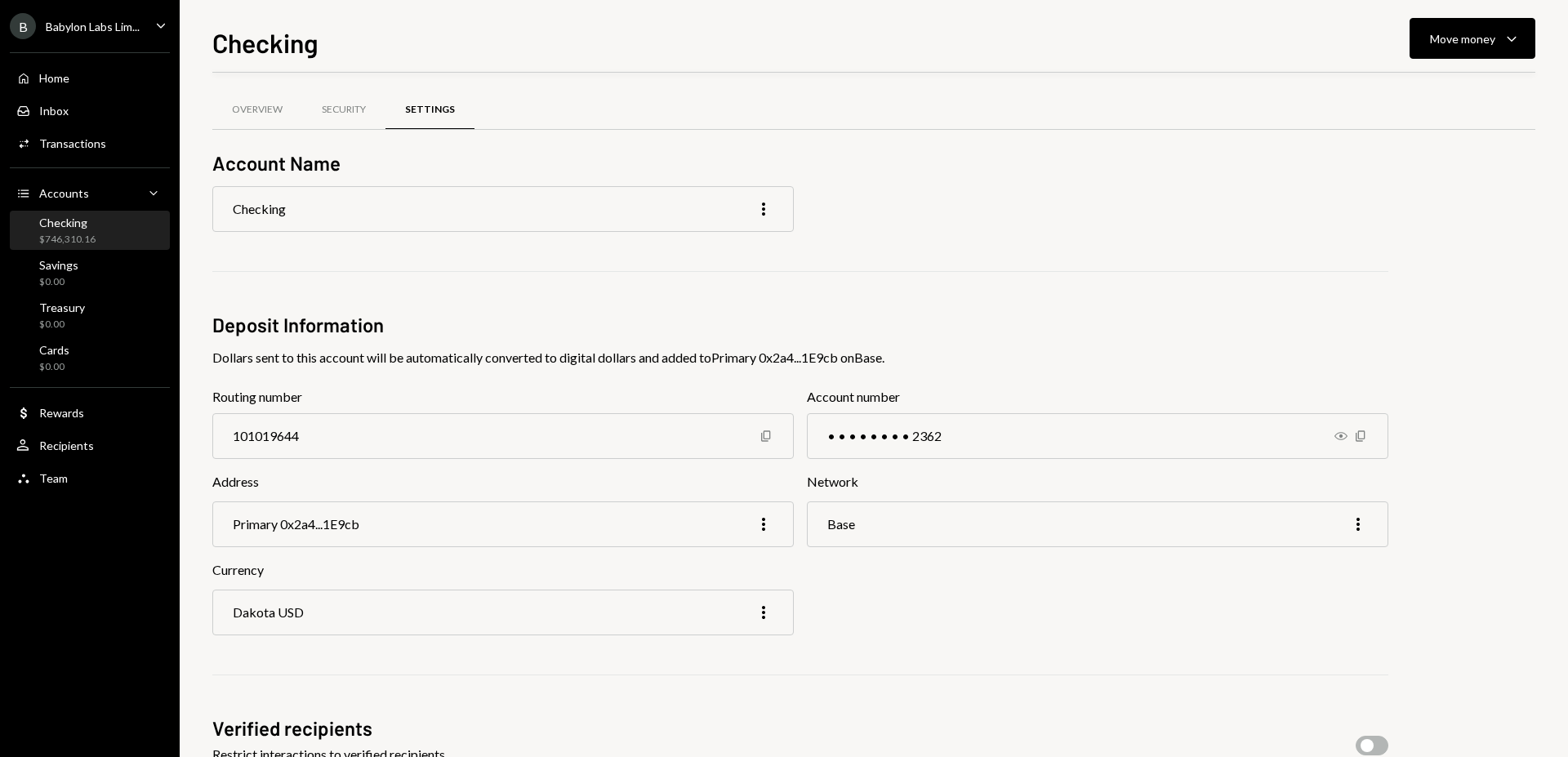
scroll to position [214, 0]
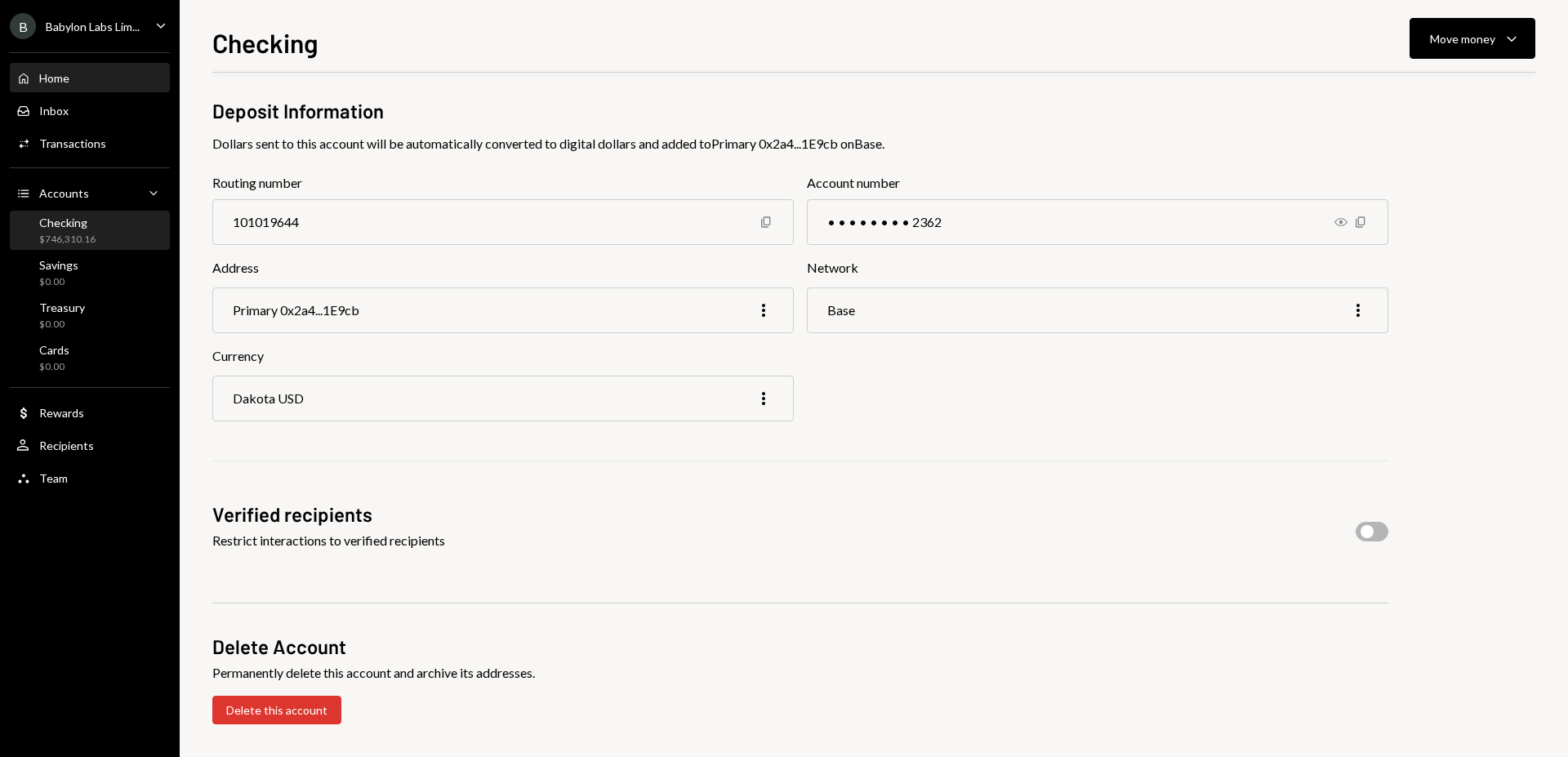
click at [102, 82] on div "Home Home" at bounding box center [89, 78] width 147 height 15
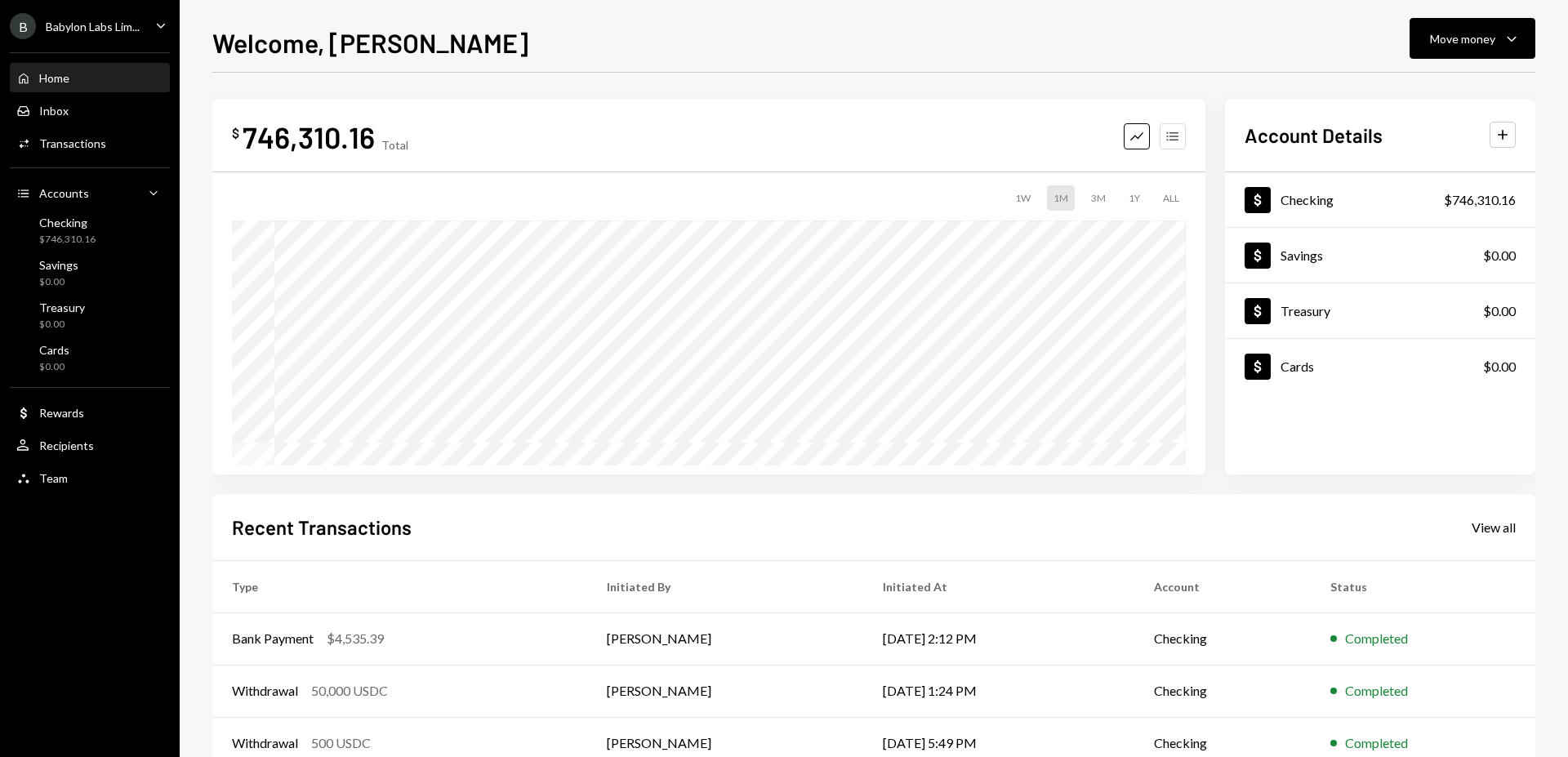
click at [1174, 140] on icon "Accounts" at bounding box center [1172, 136] width 16 height 16
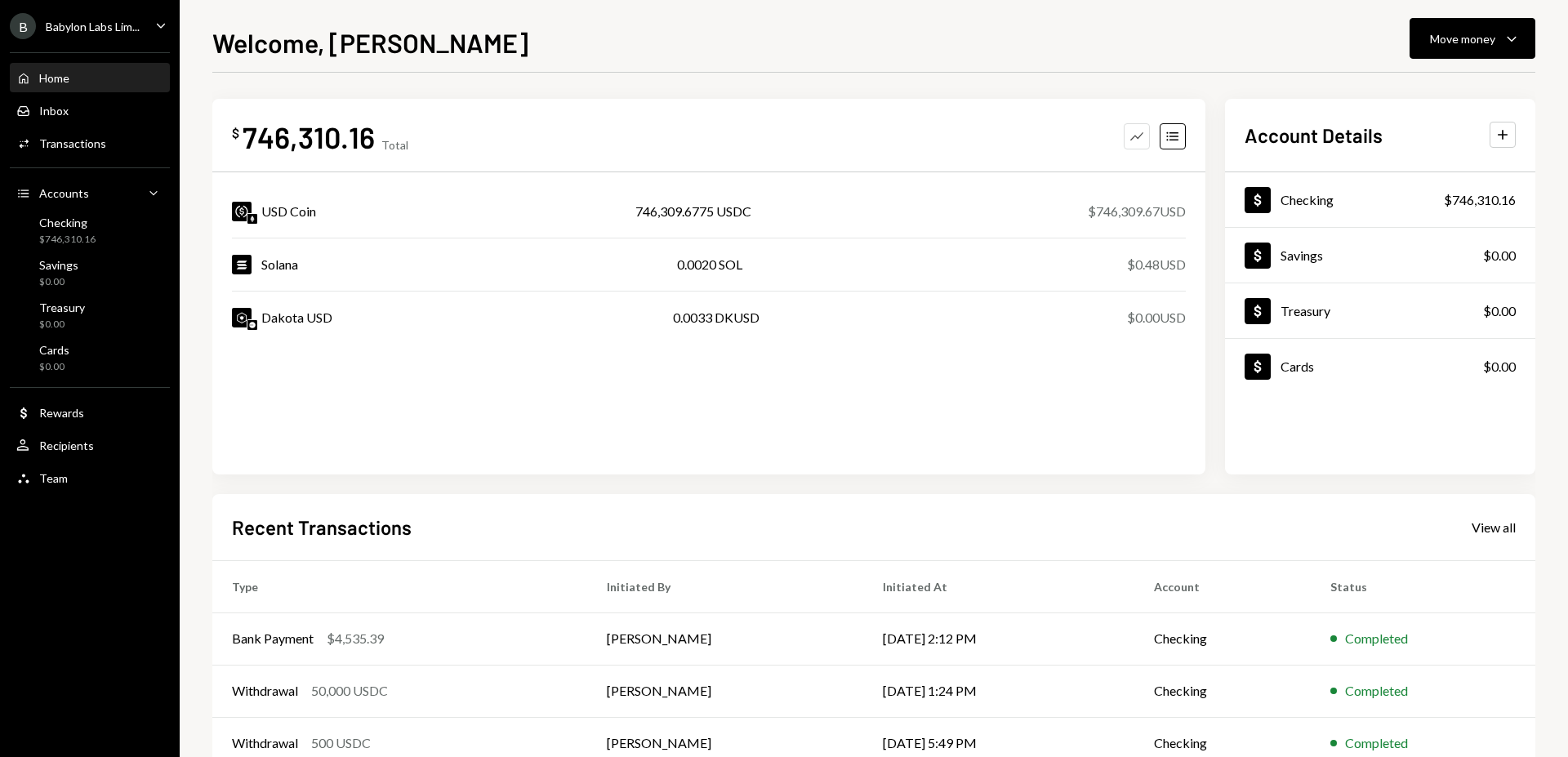
click at [1141, 136] on icon "Graph" at bounding box center [1136, 136] width 16 height 16
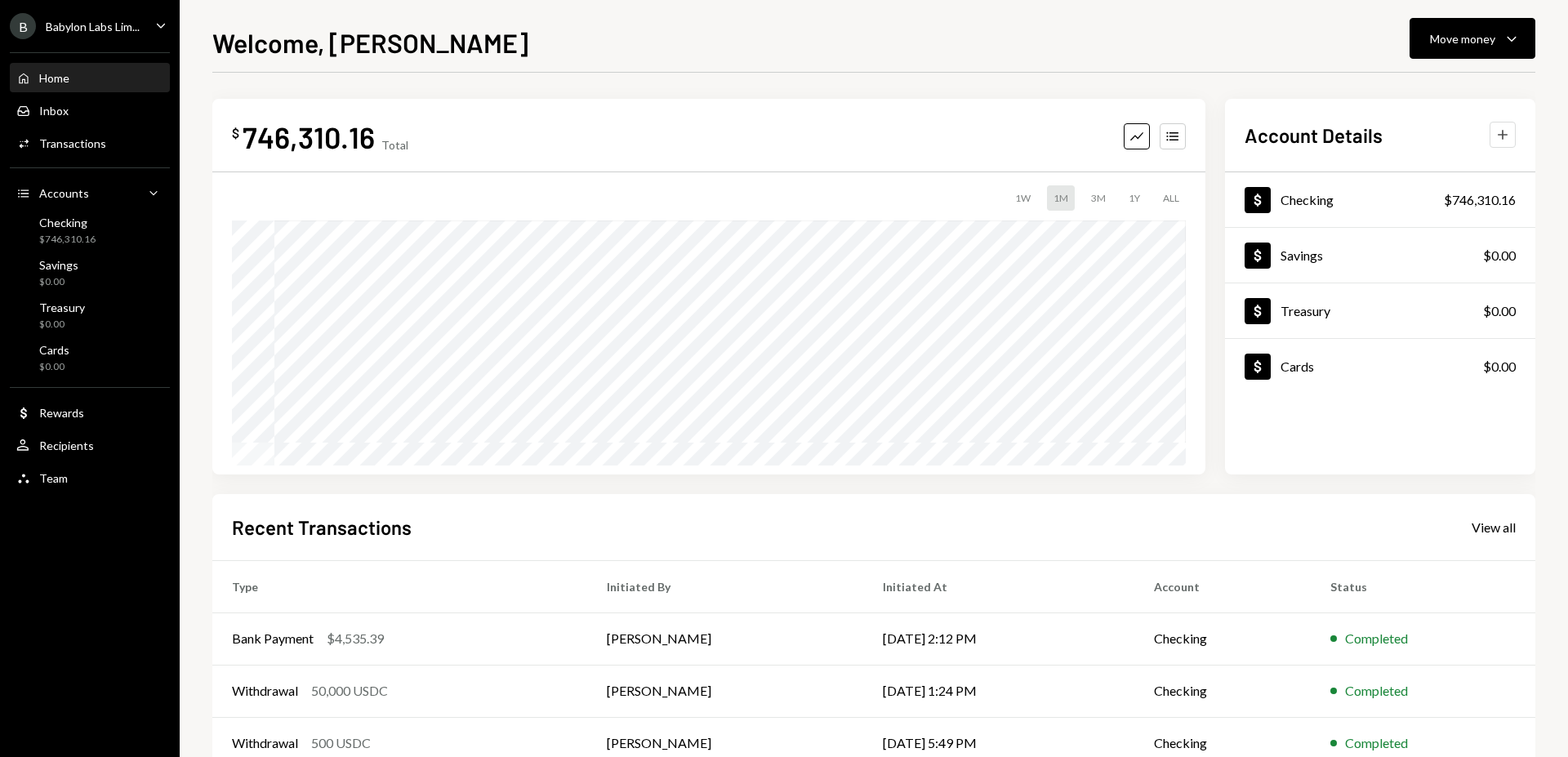
click at [1501, 130] on icon "Plus" at bounding box center [1502, 134] width 16 height 16
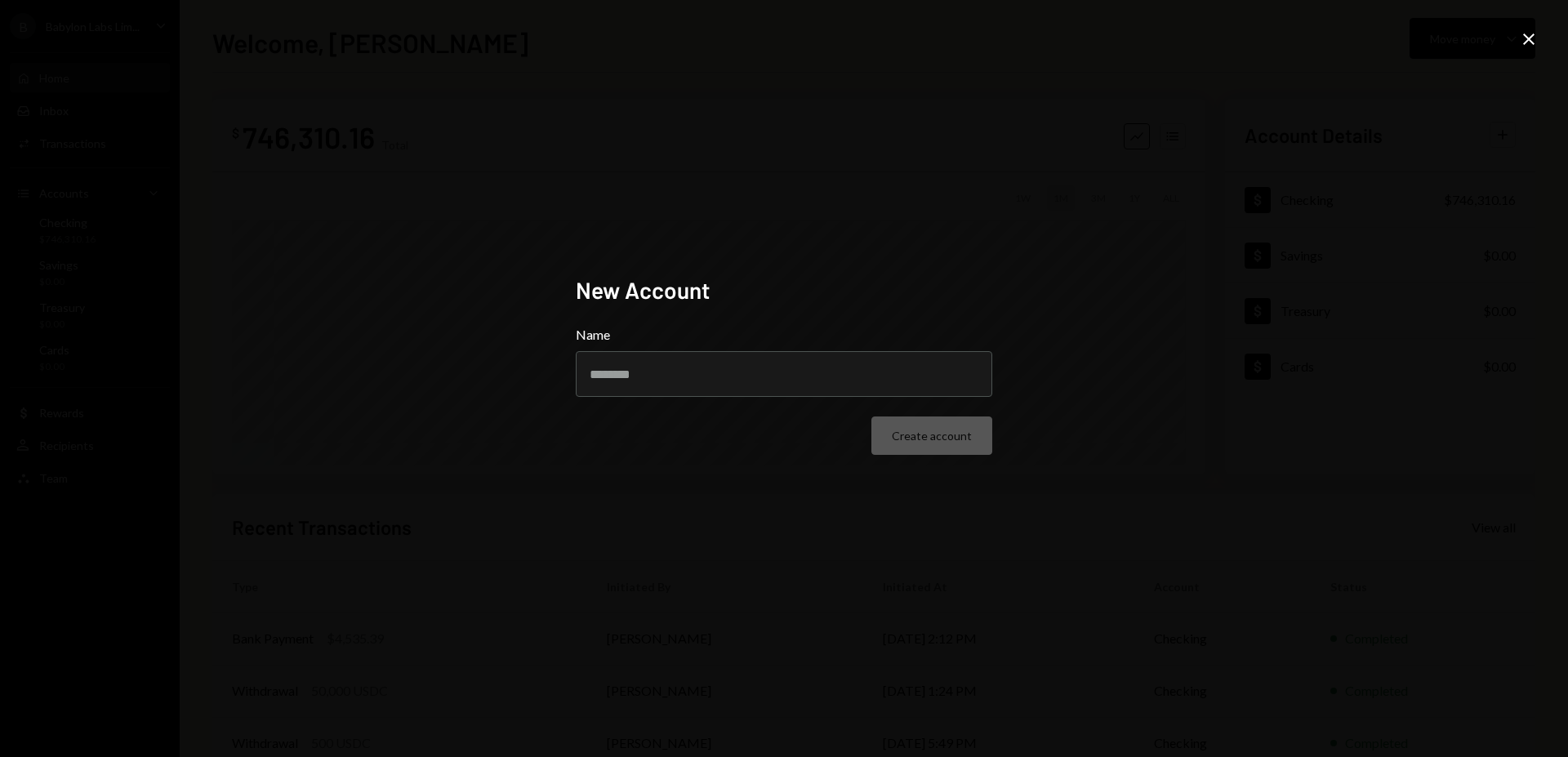
click at [1527, 38] on icon at bounding box center [1528, 39] width 11 height 11
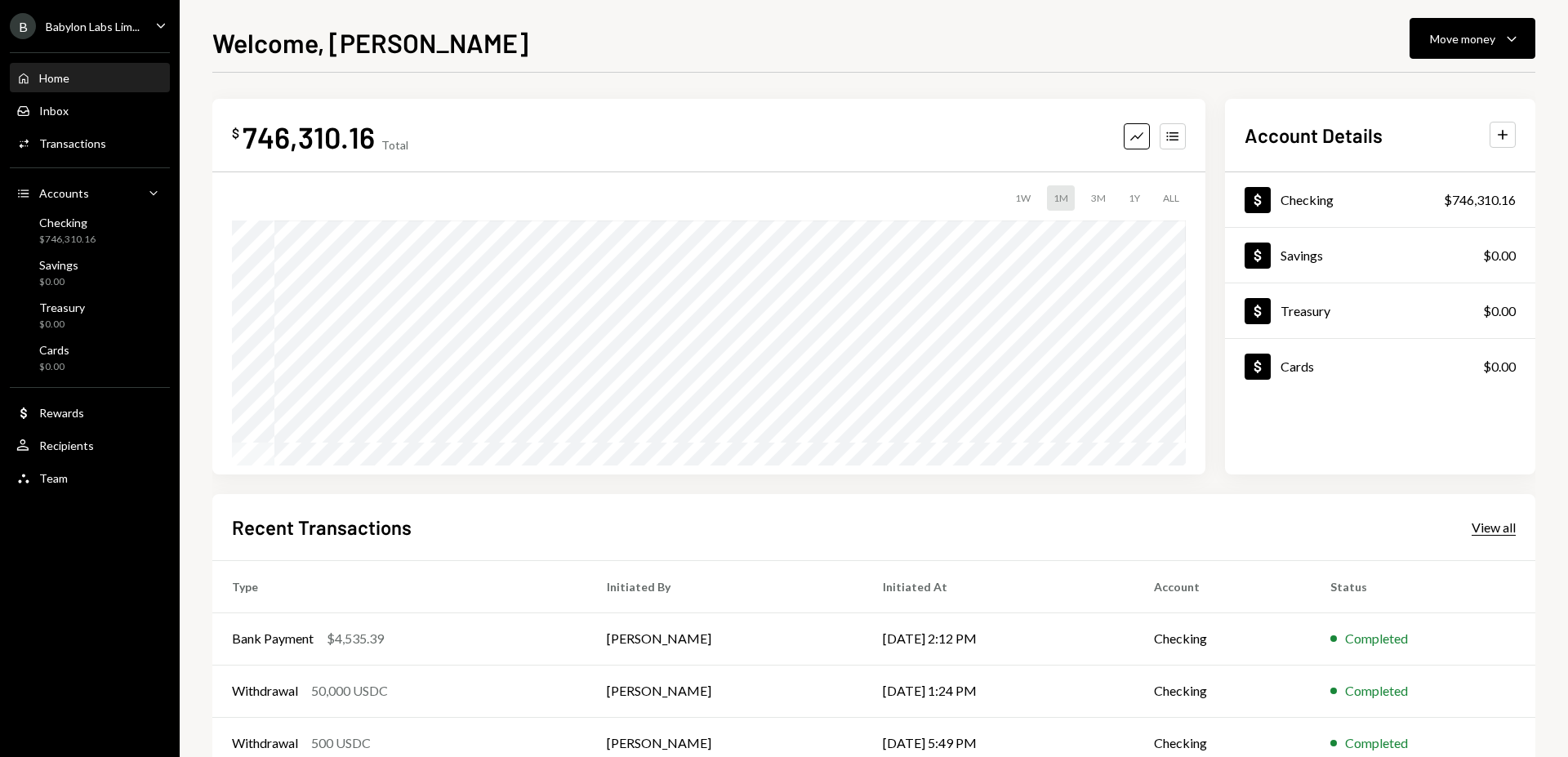
click at [1499, 528] on div "View all" at bounding box center [1494, 527] width 44 height 16
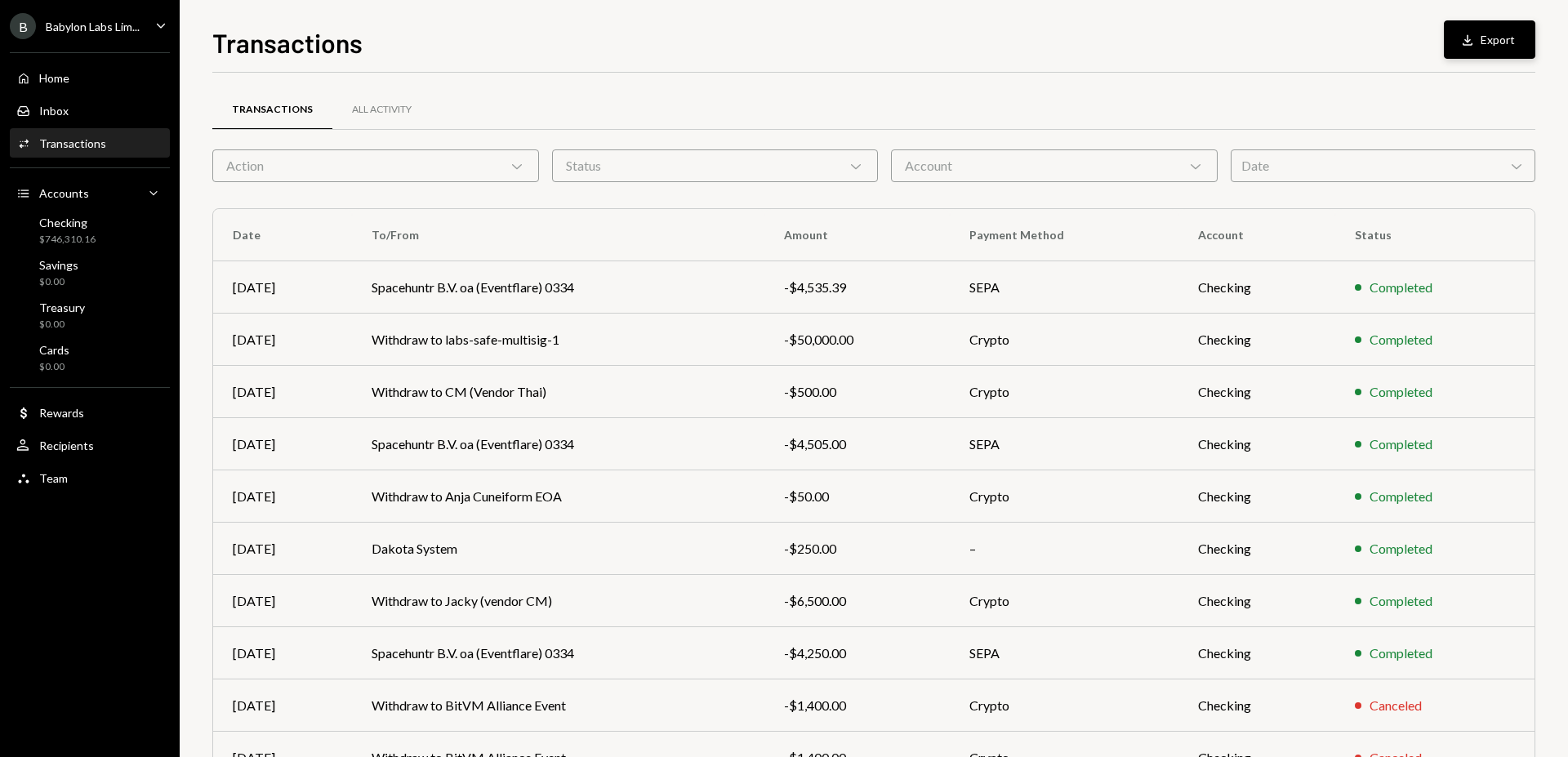
click at [1473, 40] on icon "Download" at bounding box center [1467, 40] width 16 height 16
